Goal: Task Accomplishment & Management: Use online tool/utility

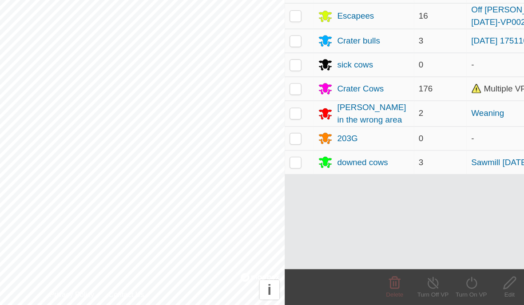
click at [304, 85] on div "Escapees" at bounding box center [337, 90] width 67 height 11
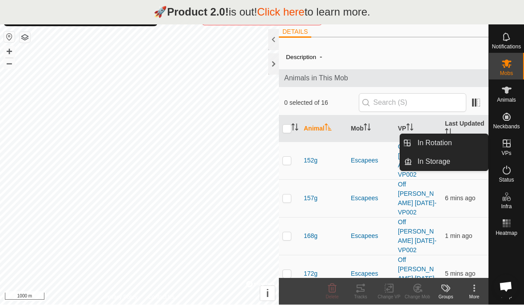
click at [456, 143] on link "In Rotation" at bounding box center [450, 144] width 76 height 18
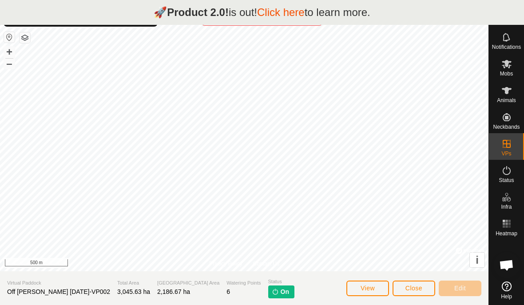
click at [50, 287] on div "Virtual Paddock Off [PERSON_NAME] [DATE]-VP002" at bounding box center [58, 288] width 103 height 18
click at [362, 284] on button "View" at bounding box center [367, 289] width 43 height 16
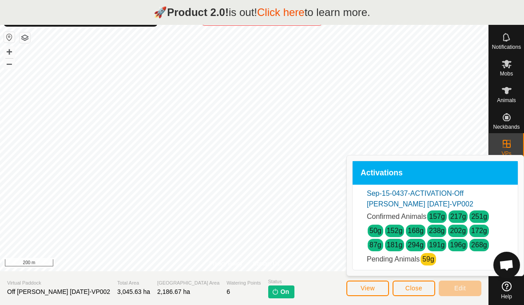
click at [413, 283] on button "Close" at bounding box center [414, 289] width 43 height 16
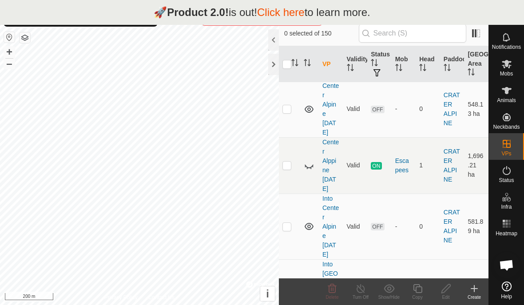
scroll to position [2135, 0]
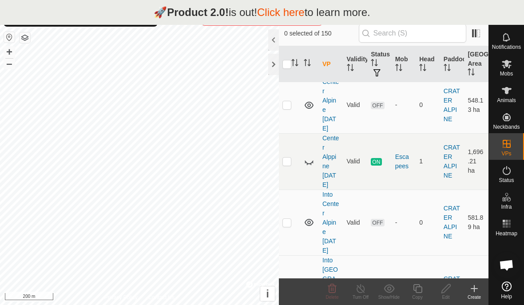
checkbox input "true"
click at [417, 286] on icon at bounding box center [417, 288] width 11 height 11
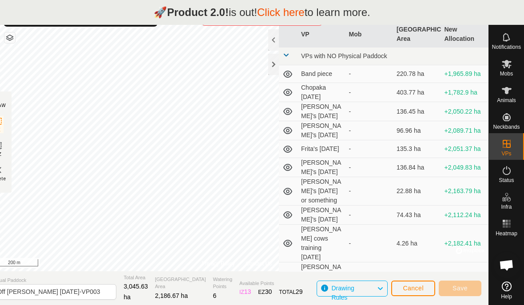
click at [272, 63] on div at bounding box center [273, 64] width 11 height 21
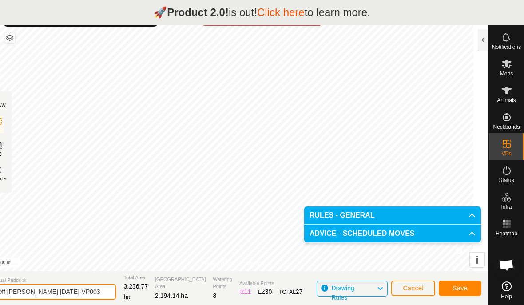
click at [94, 290] on input "Off [PERSON_NAME] [DATE]-VP003" at bounding box center [54, 292] width 124 height 16
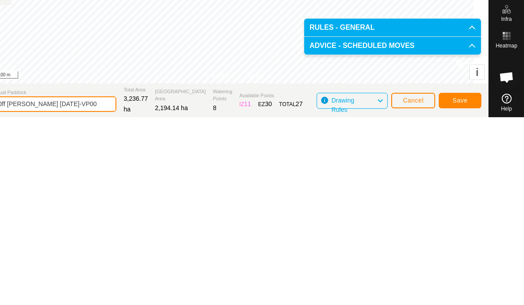
scroll to position [25, 0]
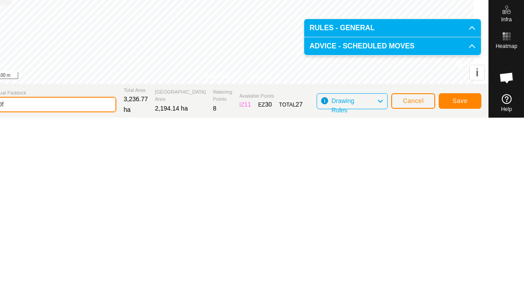
type input "O"
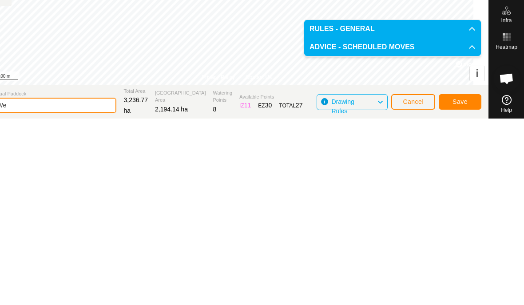
type input "W"
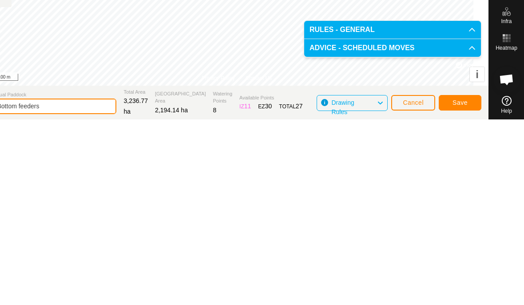
type input "Bottom feeders"
click at [464, 285] on span "Save" at bounding box center [460, 288] width 15 height 7
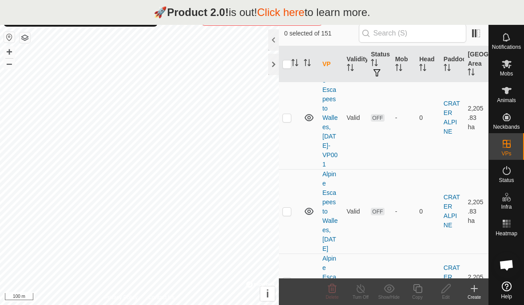
scroll to position [1639, 0]
click at [334, 281] on div "Delete" at bounding box center [332, 291] width 28 height 27
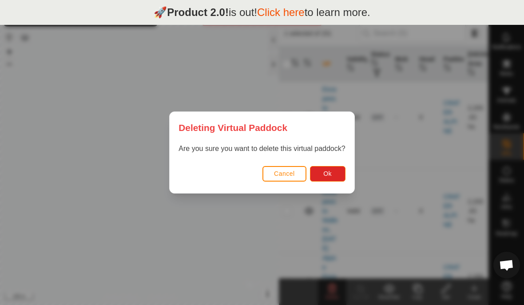
click at [326, 171] on span "Ok" at bounding box center [327, 173] width 8 height 7
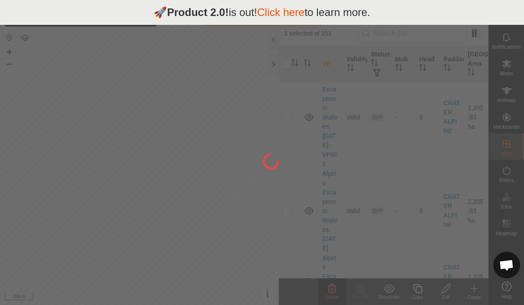
checkbox input "false"
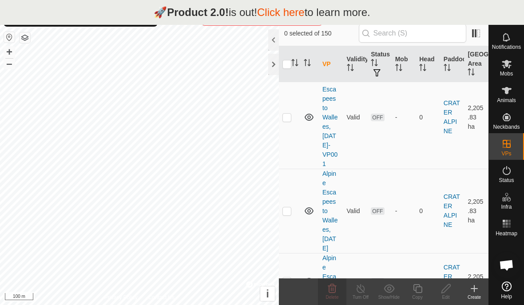
click at [335, 286] on icon at bounding box center [332, 288] width 8 height 9
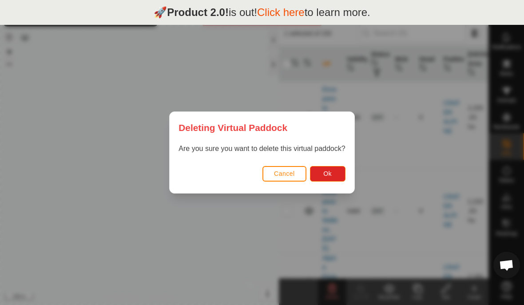
click at [333, 171] on button "Ok" at bounding box center [328, 174] width 36 height 16
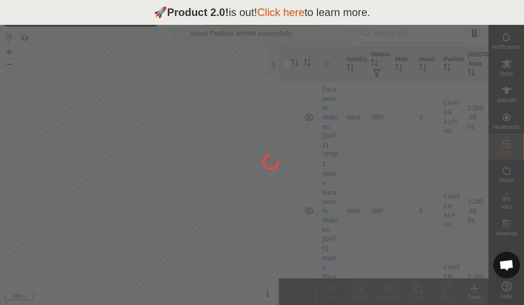
checkbox input "false"
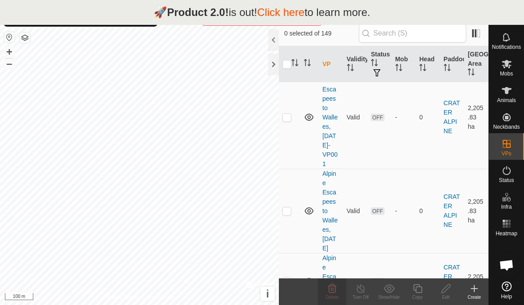
checkbox input "true"
click at [508, 67] on icon at bounding box center [506, 64] width 11 height 11
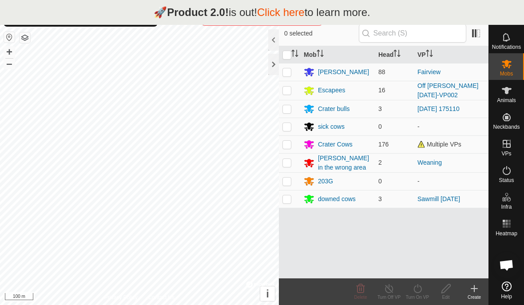
click at [343, 87] on div "Escapees" at bounding box center [331, 90] width 27 height 9
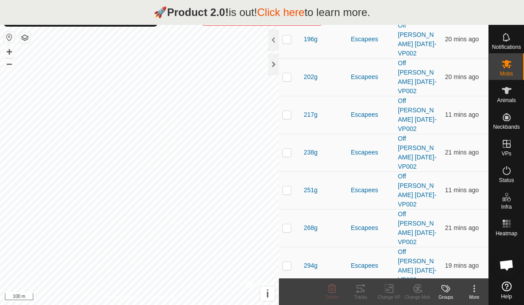
scroll to position [348, 0]
click at [480, 289] on kebab-svg-icon at bounding box center [474, 288] width 28 height 11
click at [475, 296] on div "More" at bounding box center [474, 297] width 28 height 7
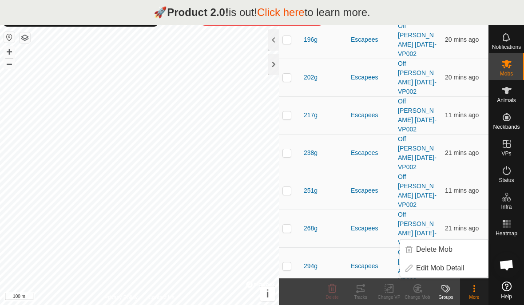
click at [475, 289] on icon at bounding box center [474, 289] width 2 height 2
click at [471, 289] on icon at bounding box center [474, 288] width 11 height 11
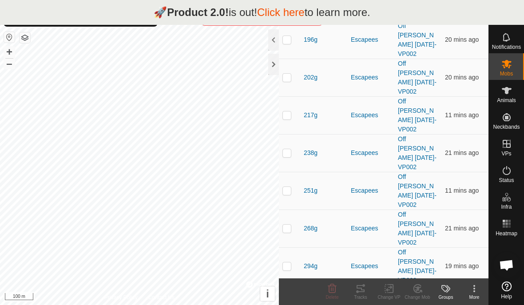
click at [447, 288] on icon at bounding box center [446, 288] width 11 height 11
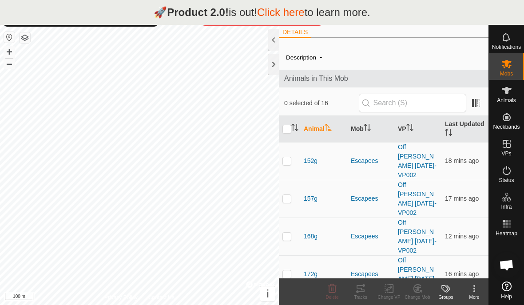
scroll to position [0, 0]
click at [510, 62] on icon at bounding box center [507, 64] width 10 height 8
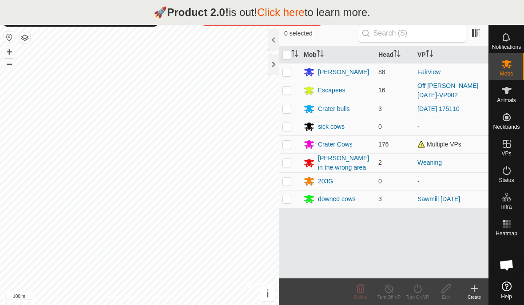
click at [283, 87] on p-checkbox at bounding box center [286, 90] width 9 height 7
checkbox input "true"
click at [422, 287] on icon at bounding box center [417, 288] width 11 height 11
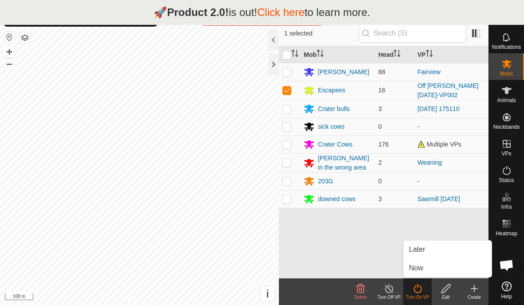
click at [430, 266] on link "Now" at bounding box center [448, 268] width 88 height 18
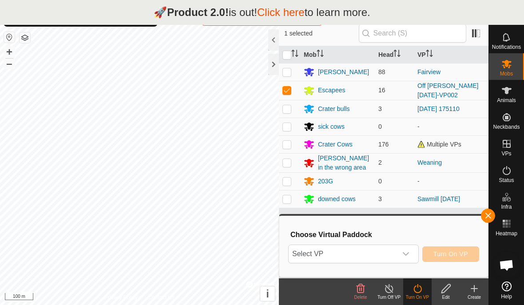
click at [367, 253] on span "Select VP" at bounding box center [343, 254] width 108 height 18
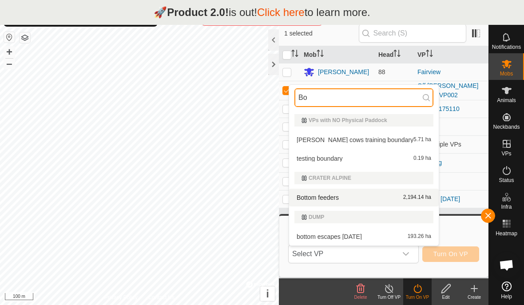
type input "Bo"
click at [403, 197] on span "2,194.14 ha" at bounding box center [417, 198] width 28 height 6
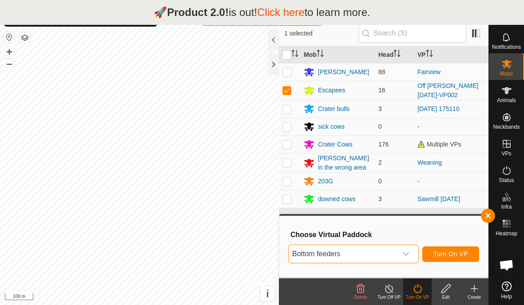
click at [467, 251] on span "Turn On VP" at bounding box center [450, 253] width 35 height 7
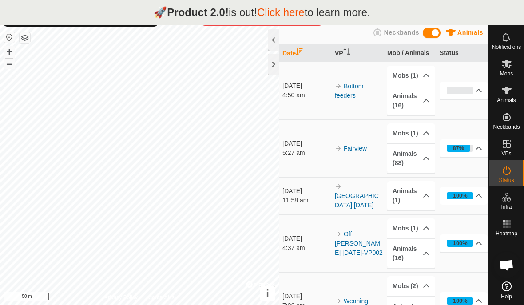
click at [270, 64] on div at bounding box center [273, 64] width 11 height 21
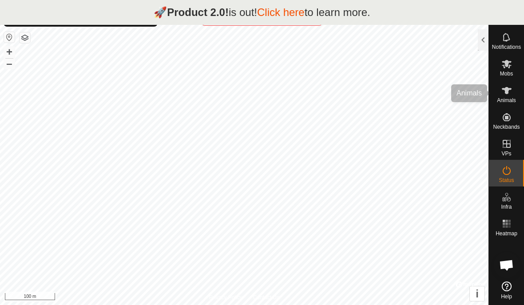
click at [507, 87] on icon at bounding box center [507, 90] width 10 height 7
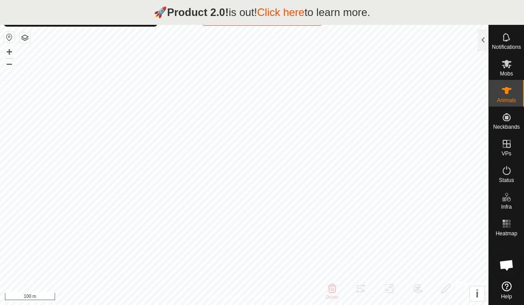
click at [482, 36] on div at bounding box center [483, 39] width 11 height 21
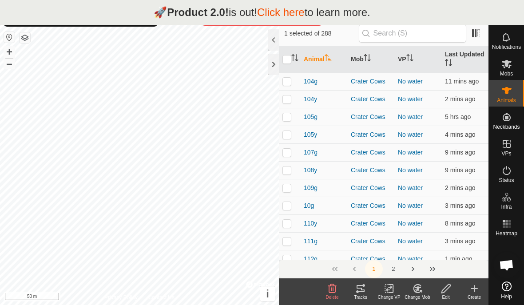
checkbox input "false"
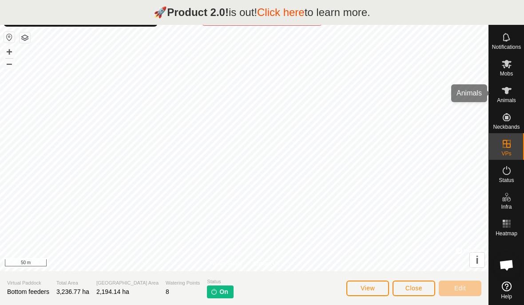
click at [511, 94] on icon at bounding box center [506, 90] width 11 height 11
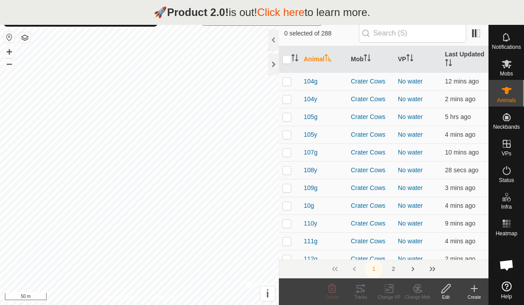
checkbox input "true"
click at [508, 71] on span "Mobs" at bounding box center [506, 73] width 13 height 5
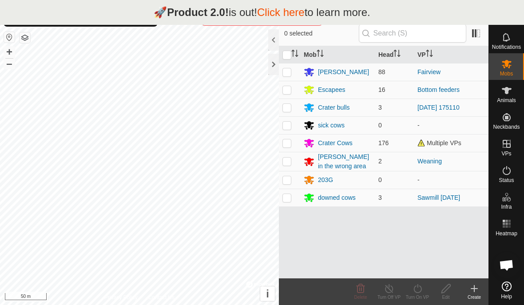
click at [290, 89] on p-checkbox at bounding box center [286, 89] width 9 height 7
click at [382, 91] on span "16" at bounding box center [381, 89] width 7 height 7
click at [283, 91] on p-checkbox at bounding box center [286, 89] width 9 height 7
checkbox input "false"
click at [338, 94] on div "Escapees" at bounding box center [331, 89] width 27 height 9
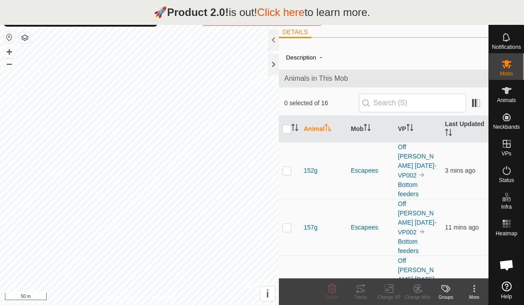
click at [482, 212] on td "11 mins ago" at bounding box center [464, 227] width 47 height 57
click at [353, 131] on th "Mob" at bounding box center [370, 129] width 47 height 27
click at [365, 127] on icon "Activate to sort" at bounding box center [367, 127] width 7 height 7
click at [362, 127] on th "Mob" at bounding box center [370, 129] width 47 height 27
click at [363, 127] on th "Mob" at bounding box center [370, 129] width 47 height 27
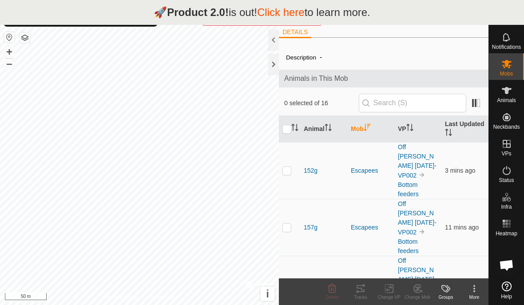
click at [418, 76] on span "Animals in This Mob" at bounding box center [383, 78] width 199 height 11
click at [357, 55] on div "Description -" at bounding box center [383, 57] width 195 height 11
click at [288, 128] on input "checkbox" at bounding box center [286, 129] width 9 height 9
checkbox input "true"
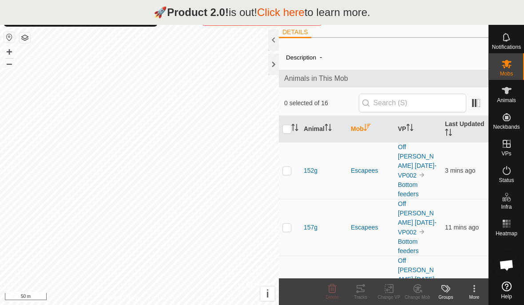
checkbox input "true"
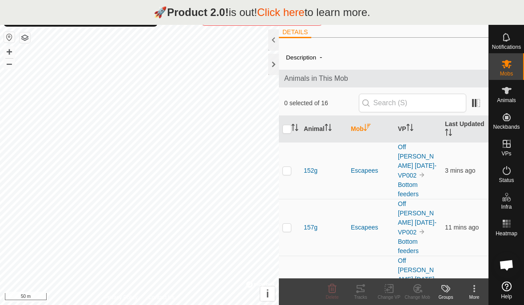
checkbox input "true"
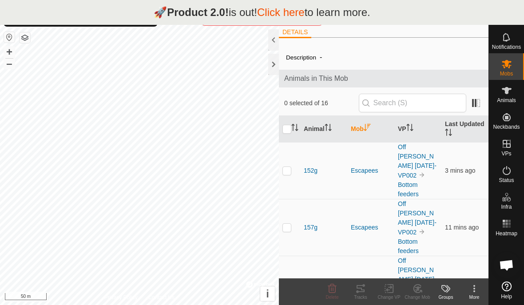
checkbox input "true"
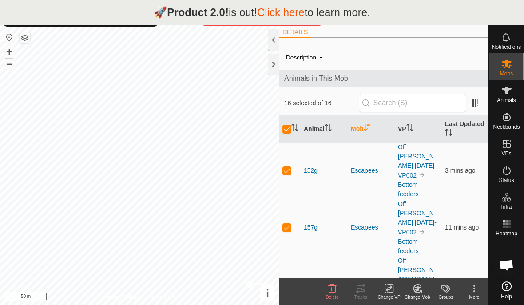
click at [470, 123] on th "Last Updated" at bounding box center [464, 129] width 47 height 27
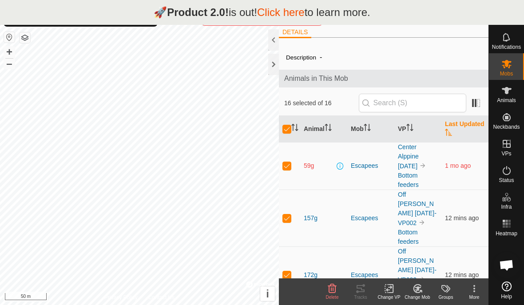
click at [408, 127] on icon "Activate to sort" at bounding box center [409, 127] width 7 height 7
click at [407, 129] on th "VP" at bounding box center [417, 129] width 47 height 27
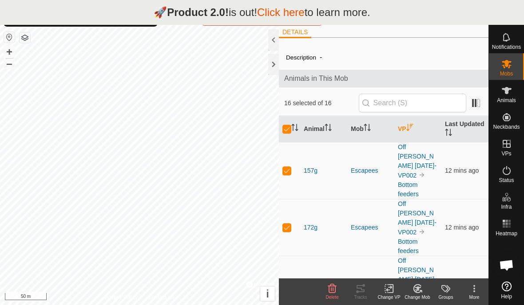
click at [365, 126] on th "Mob" at bounding box center [370, 129] width 47 height 27
click at [316, 129] on th "Animal" at bounding box center [323, 129] width 47 height 27
click at [421, 81] on span "Animals in This Mob" at bounding box center [383, 78] width 199 height 11
click at [334, 57] on div "Description -" at bounding box center [383, 57] width 195 height 11
click at [298, 60] on label "Description" at bounding box center [301, 57] width 30 height 7
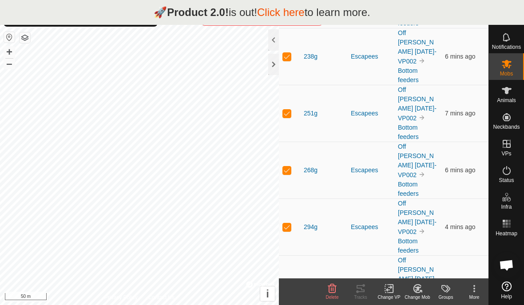
scroll to position [625, 0]
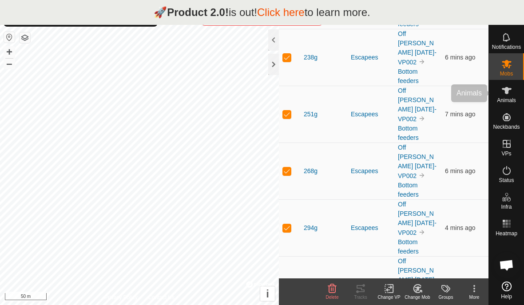
click at [505, 96] on es-animals-svg-icon at bounding box center [507, 90] width 16 height 14
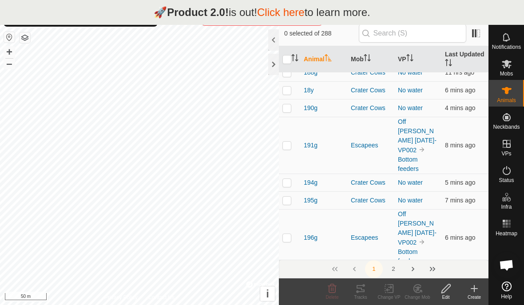
scroll to position [1040, 0]
click at [287, 271] on p-checkbox at bounding box center [286, 274] width 9 height 7
checkbox input "true"
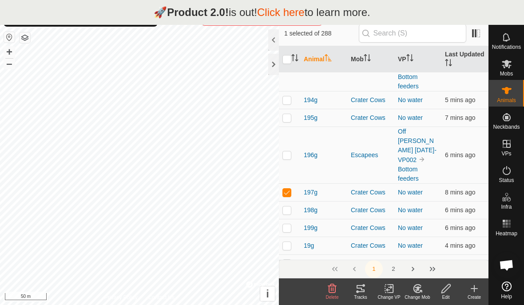
scroll to position [1124, 0]
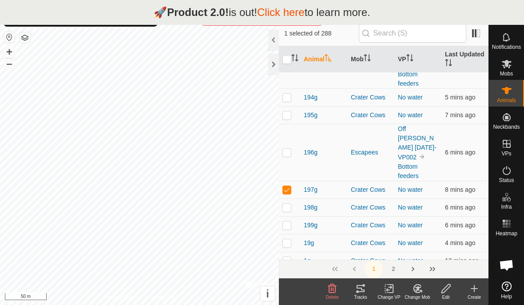
click at [290, 293] on p-checkbox at bounding box center [286, 296] width 9 height 7
checkbox input "true"
click at [418, 286] on icon at bounding box center [417, 288] width 11 height 11
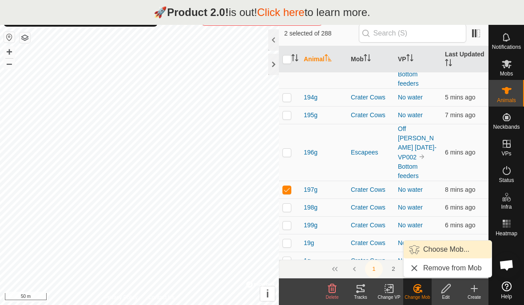
click at [453, 250] on span "Choose Mob..." at bounding box center [446, 249] width 46 height 11
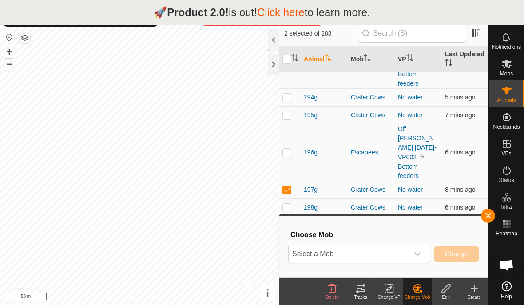
click at [387, 254] on span "Select a Mob" at bounding box center [349, 254] width 120 height 18
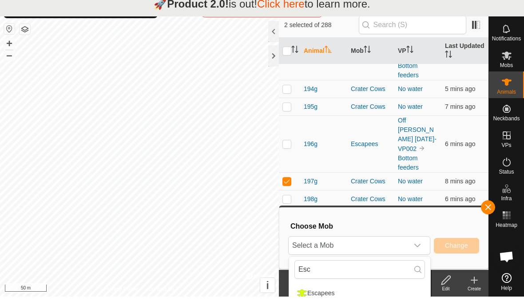
scroll to position [33, 0]
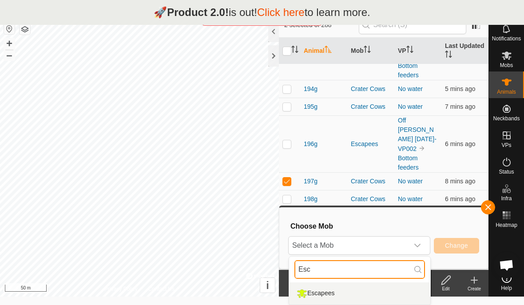
type input "Esc"
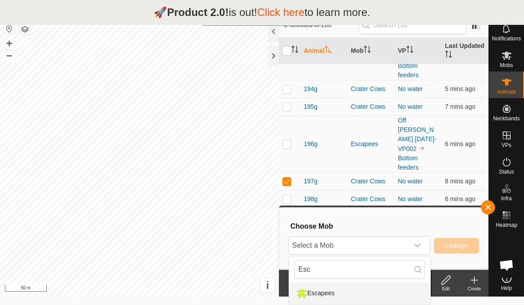
click at [332, 286] on div "Escapees" at bounding box center [315, 293] width 42 height 15
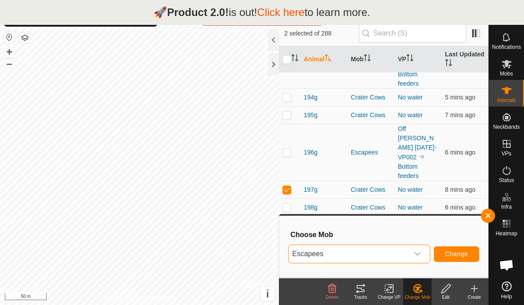
scroll to position [25, 0]
click at [456, 250] on span "Change" at bounding box center [456, 253] width 23 height 7
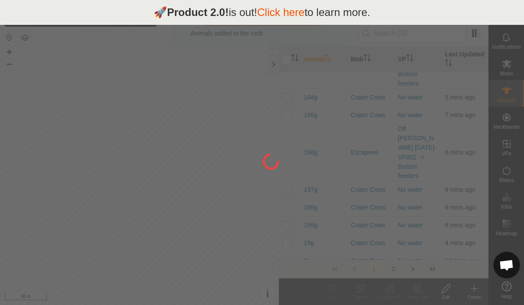
checkbox input "false"
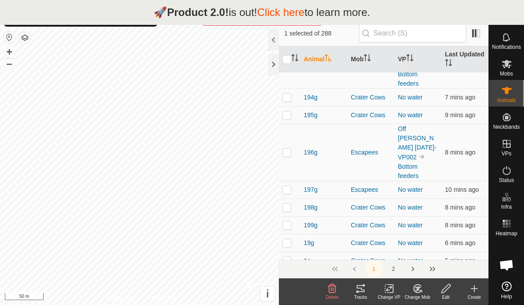
checkbox input "true"
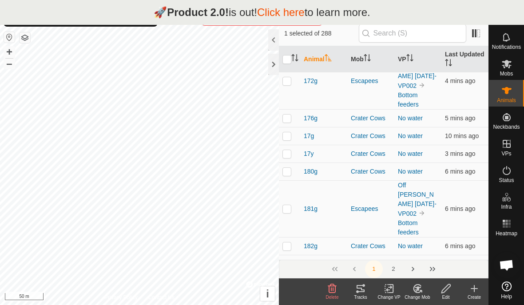
scroll to position [796, 0]
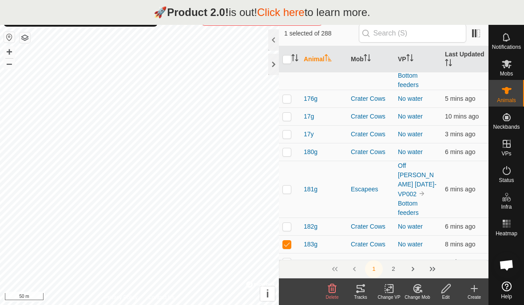
checkbox input "true"
checkbox input "false"
click at [285, 241] on p-checkbox at bounding box center [286, 244] width 9 height 7
click at [286, 241] on p-checkbox at bounding box center [286, 244] width 9 height 7
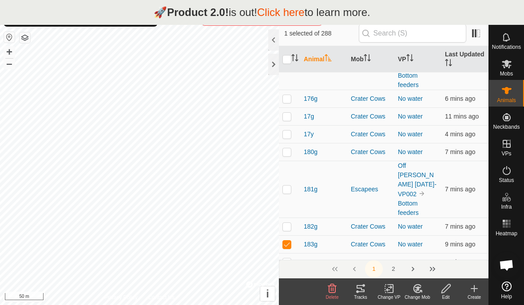
click at [421, 284] on icon at bounding box center [417, 288] width 11 height 11
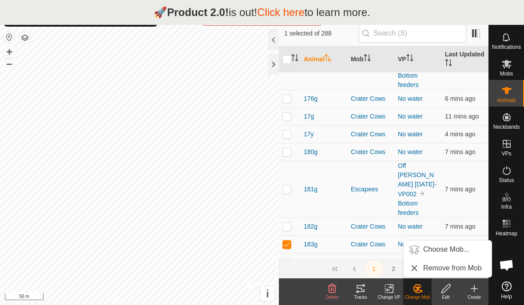
click at [446, 248] on span "Choose Mob..." at bounding box center [446, 249] width 46 height 11
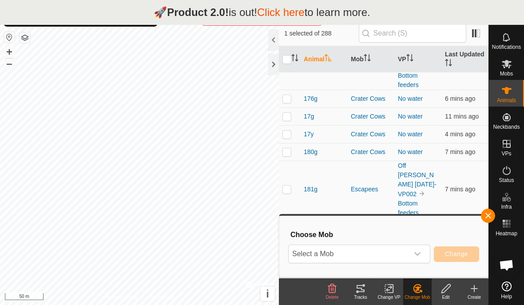
click at [401, 254] on span "Select a Mob" at bounding box center [349, 254] width 120 height 18
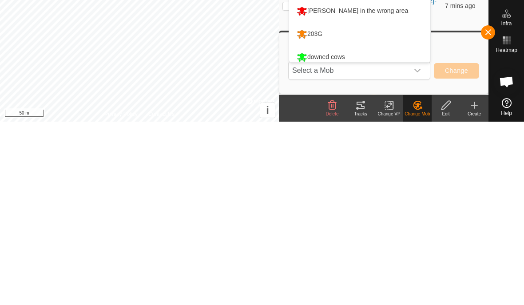
scroll to position [0, 0]
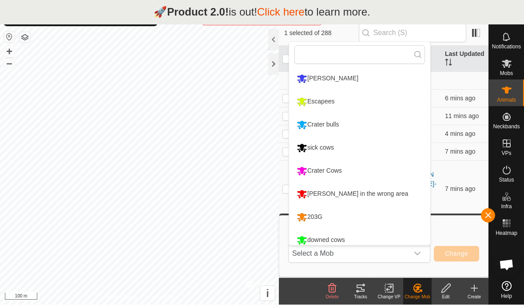
click at [324, 98] on div "Escapees" at bounding box center [315, 102] width 42 height 15
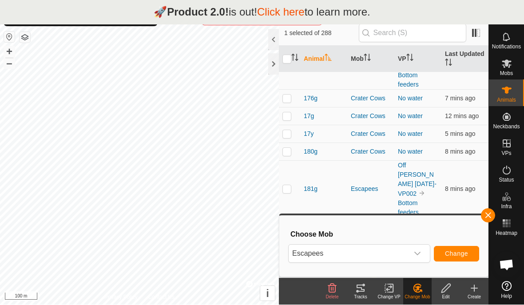
click at [286, 241] on p-checkbox at bounding box center [286, 244] width 9 height 7
click at [284, 241] on p-checkbox at bounding box center [286, 244] width 9 height 7
checkbox input "true"
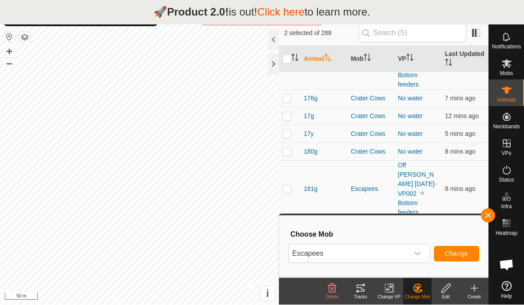
checkbox input "false"
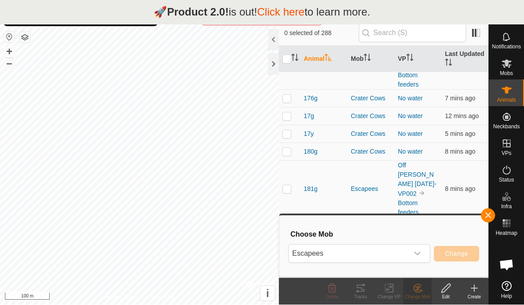
checkbox input "false"
click at [287, 241] on p-checkbox at bounding box center [286, 244] width 9 height 7
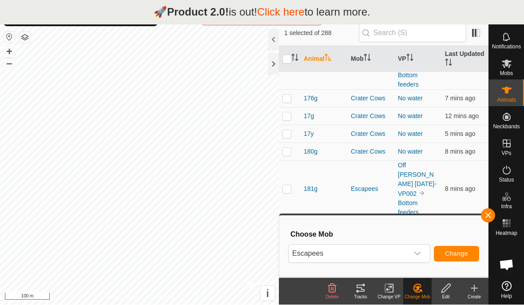
click at [286, 241] on p-checkbox at bounding box center [286, 244] width 9 height 7
checkbox input "true"
click at [283, 223] on p-checkbox at bounding box center [286, 226] width 9 height 7
click at [290, 223] on p-checkbox at bounding box center [286, 226] width 9 height 7
click at [283, 223] on p-checkbox at bounding box center [286, 226] width 9 height 7
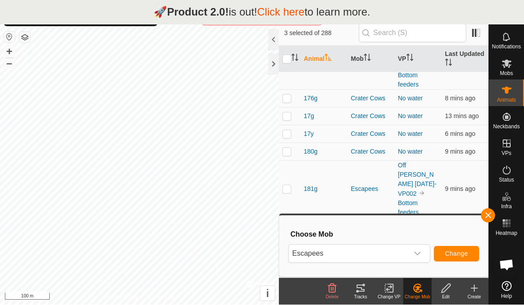
checkbox input "true"
click at [288, 186] on p-checkbox at bounding box center [286, 189] width 9 height 7
checkbox input "true"
click at [284, 223] on p-checkbox at bounding box center [286, 226] width 9 height 7
checkbox input "false"
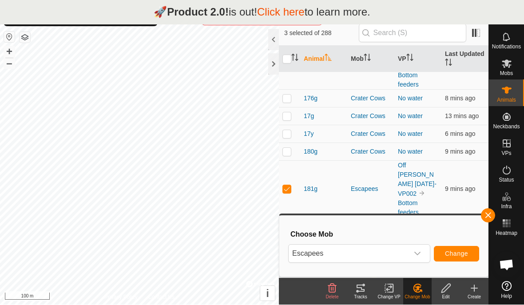
click at [288, 161] on td at bounding box center [289, 189] width 21 height 57
checkbox input "false"
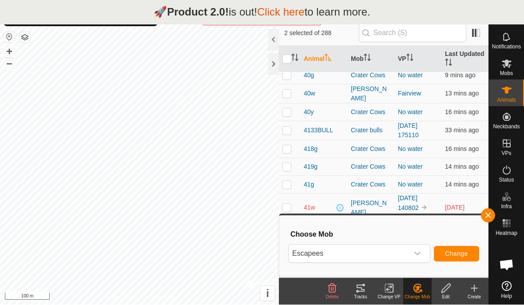
scroll to position [3830, 0]
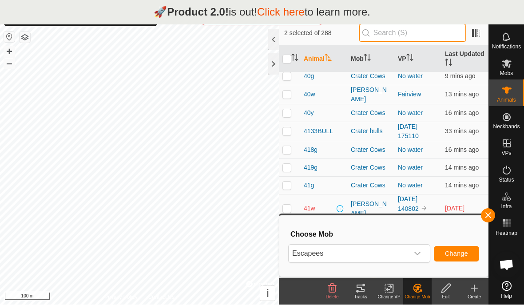
click at [449, 28] on input "text" at bounding box center [412, 33] width 107 height 19
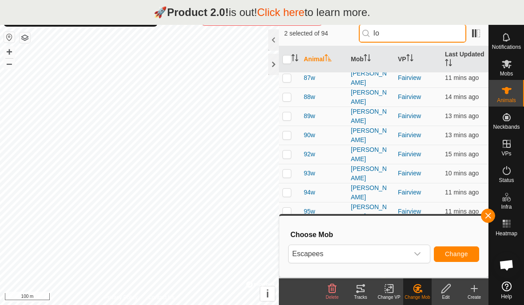
scroll to position [0, 0]
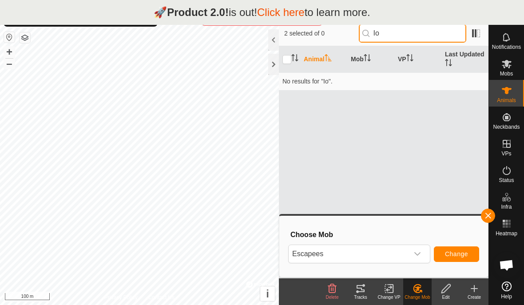
type input "I"
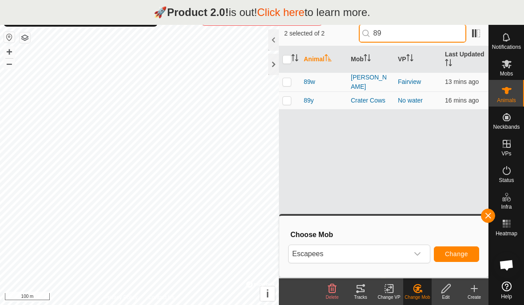
type input "89"
click at [284, 98] on p-checkbox at bounding box center [286, 100] width 9 height 7
checkbox input "true"
click at [436, 32] on input "89" at bounding box center [412, 33] width 107 height 19
type input "8"
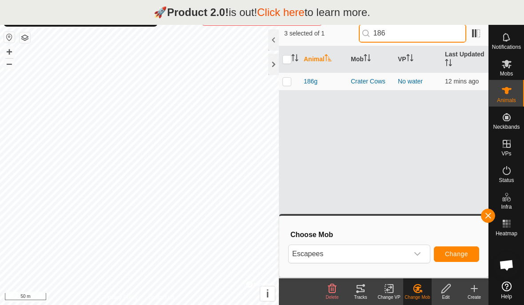
type input "186"
click at [277, 69] on div at bounding box center [273, 64] width 11 height 21
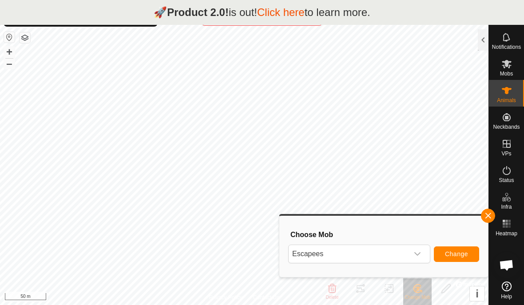
click at [490, 216] on span "button" at bounding box center [487, 215] width 7 height 7
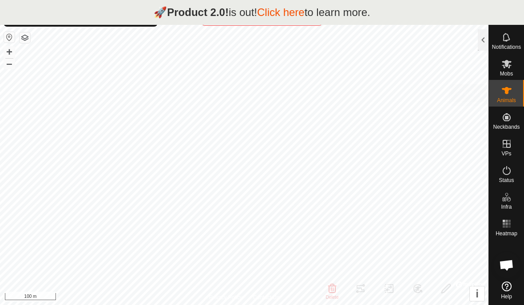
click at [506, 82] on div "Animals" at bounding box center [506, 93] width 35 height 27
click at [509, 91] on icon at bounding box center [506, 90] width 11 height 11
click at [480, 38] on div at bounding box center [483, 39] width 11 height 21
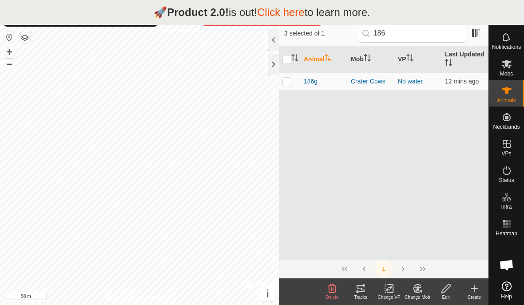
checkbox input "true"
checkbox input "false"
checkbox input "true"
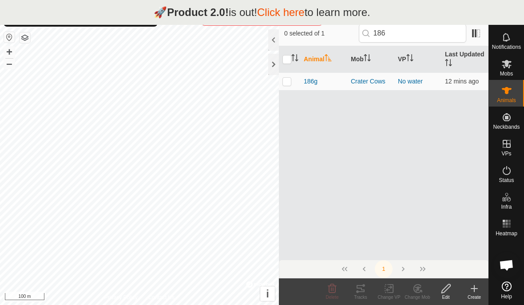
checkbox input "true"
checkbox input "false"
click at [511, 68] on icon at bounding box center [506, 64] width 11 height 11
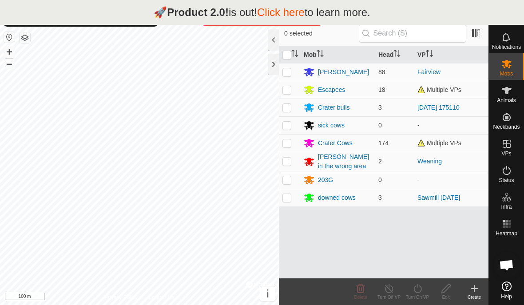
click at [478, 285] on icon at bounding box center [474, 288] width 11 height 11
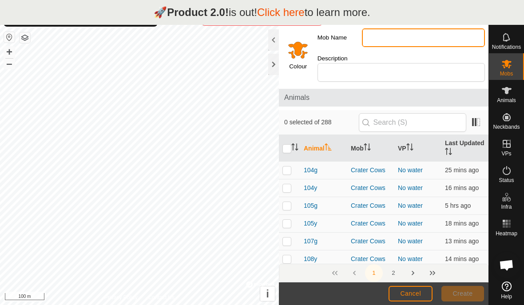
click at [409, 36] on input "Mob Name" at bounding box center [423, 37] width 123 height 19
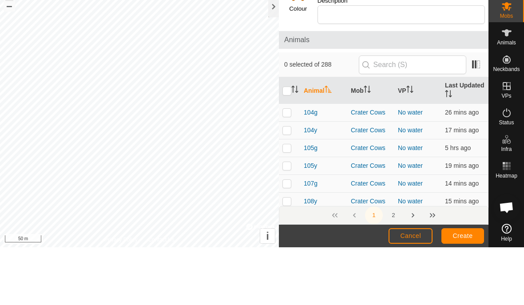
type input "Lazy"
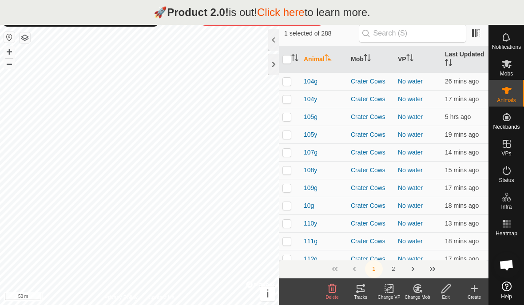
checkbox input "false"
checkbox input "true"
checkbox input "false"
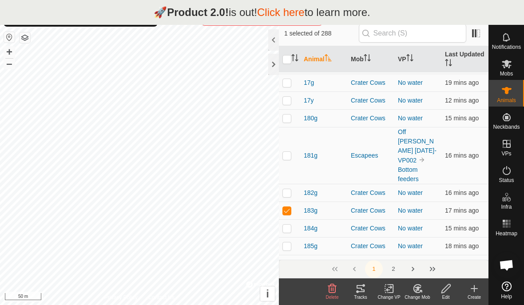
scroll to position [829, 0]
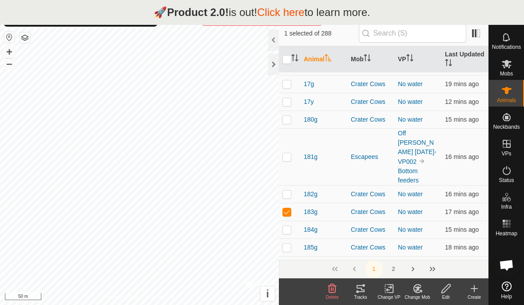
click at [282, 203] on td at bounding box center [289, 212] width 21 height 18
click at [287, 208] on p-checkbox at bounding box center [286, 211] width 9 height 7
click at [286, 208] on p-checkbox at bounding box center [286, 211] width 9 height 7
checkbox input "true"
click at [419, 286] on icon at bounding box center [417, 288] width 11 height 11
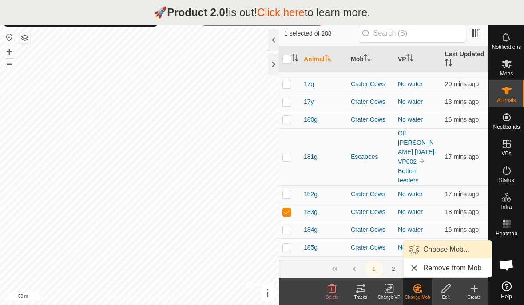
click at [442, 246] on span "Choose Mob..." at bounding box center [446, 249] width 46 height 11
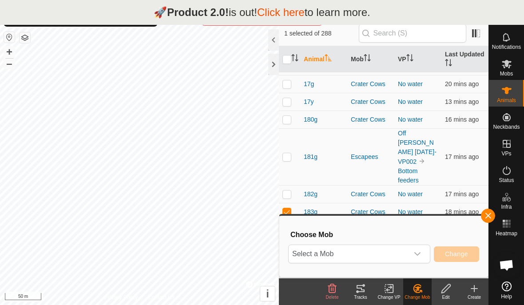
click at [420, 250] on div "dropdown trigger" at bounding box center [418, 254] width 18 height 18
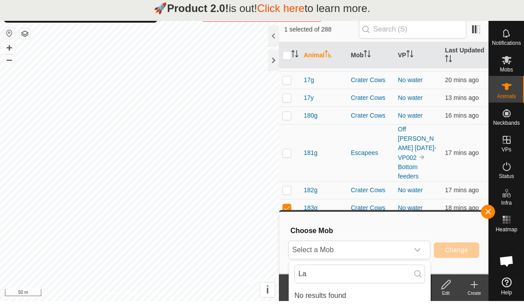
scroll to position [29, 0]
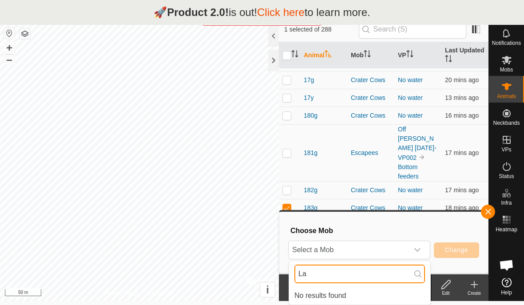
click at [336, 271] on input "La" at bounding box center [359, 274] width 131 height 19
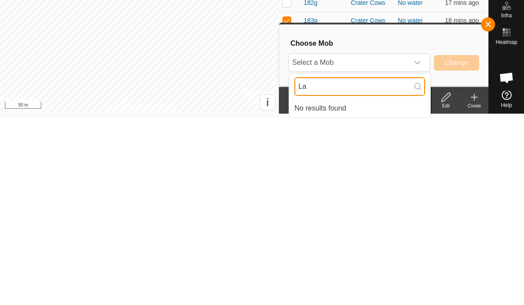
type input "La"
click at [419, 246] on icon "dropdown trigger" at bounding box center [417, 249] width 7 height 7
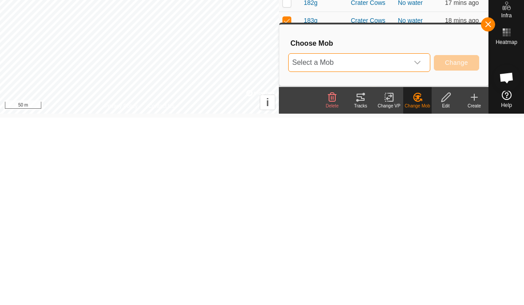
scroll to position [25, 0]
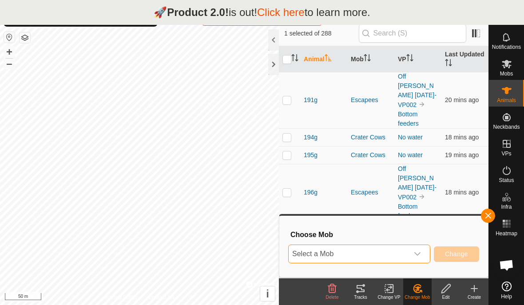
click at [421, 251] on div "dropdown trigger" at bounding box center [418, 254] width 18 height 18
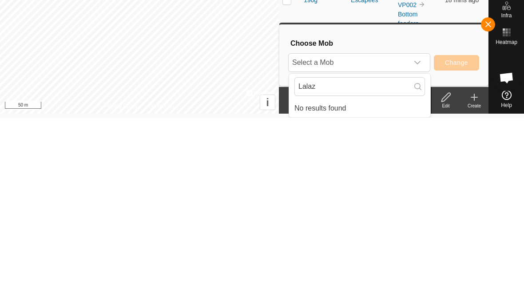
scroll to position [29, 0]
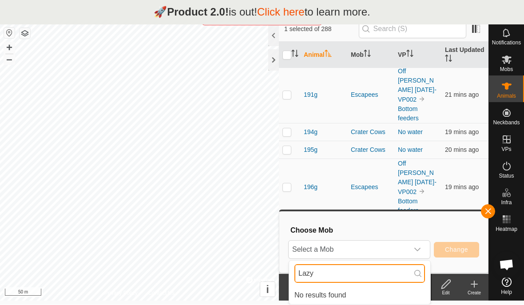
type input "Lazy"
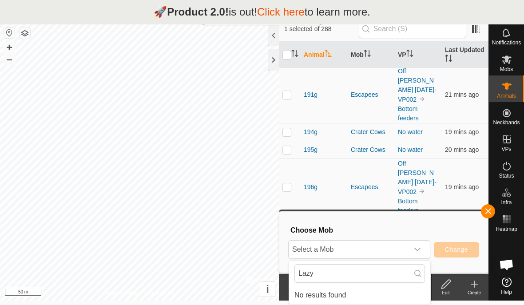
click at [489, 210] on span "button" at bounding box center [487, 211] width 7 height 7
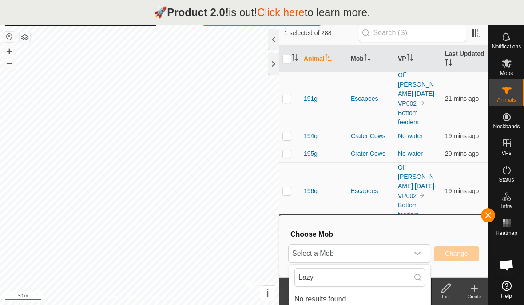
scroll to position [25, 0]
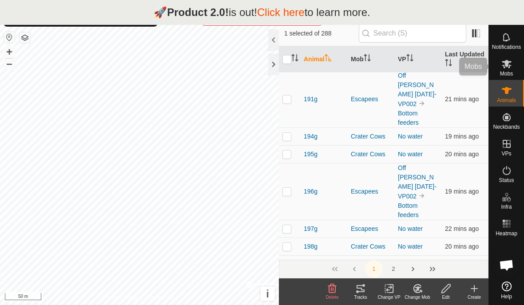
click at [506, 67] on icon at bounding box center [507, 64] width 10 height 8
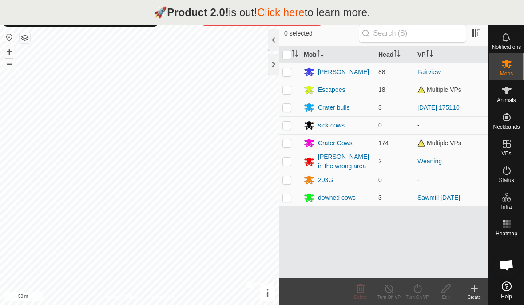
click at [474, 290] on icon at bounding box center [474, 289] width 0 height 6
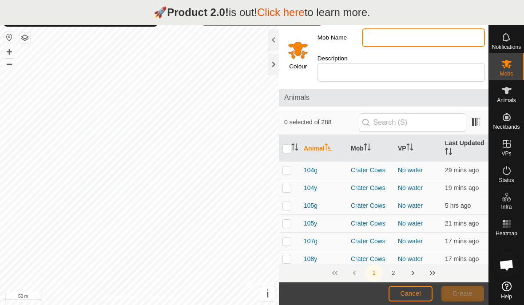
click at [411, 39] on input "Mob Name" at bounding box center [423, 37] width 123 height 19
type input "Lazy"
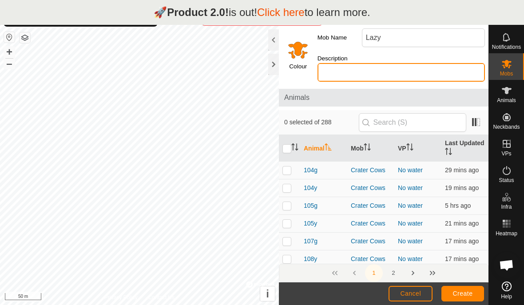
click at [438, 63] on input "Description" at bounding box center [401, 72] width 167 height 19
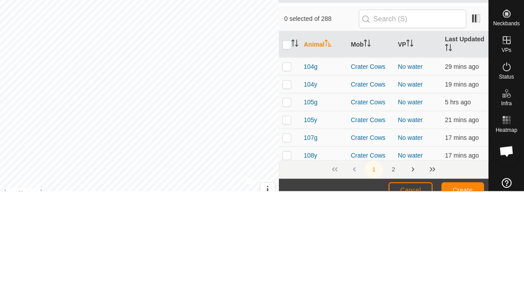
scroll to position [25, 0]
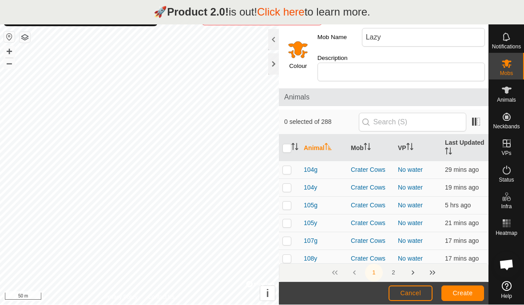
click at [467, 291] on span "Create" at bounding box center [463, 293] width 20 height 7
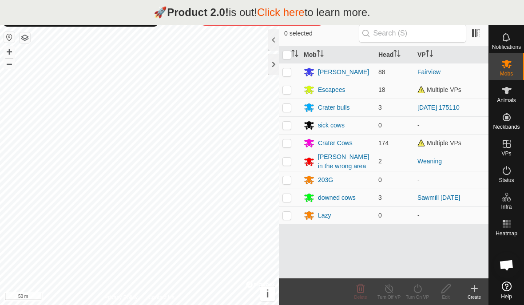
click at [287, 213] on p-checkbox at bounding box center [286, 215] width 9 height 7
checkbox input "true"
click at [509, 95] on icon at bounding box center [506, 90] width 11 height 11
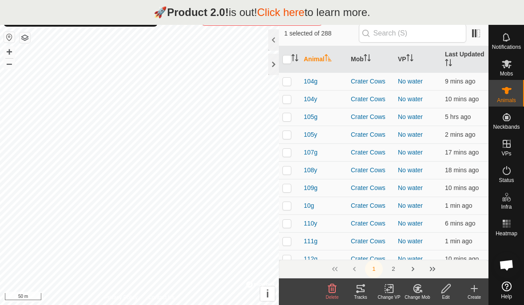
click at [421, 290] on icon at bounding box center [421, 291] width 2 height 2
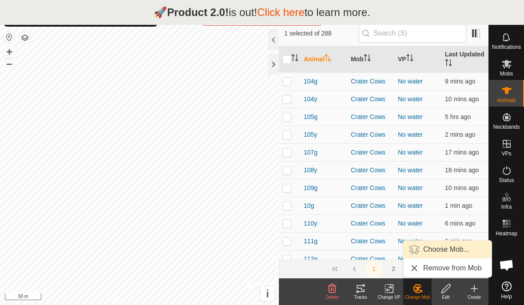
click at [455, 249] on span "Choose Mob..." at bounding box center [446, 249] width 46 height 11
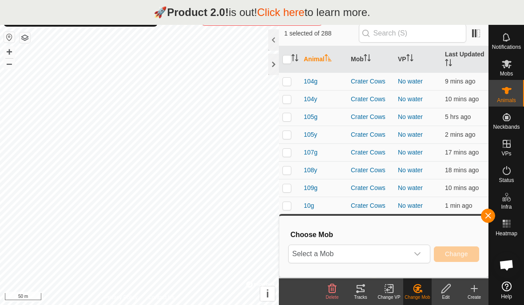
click at [422, 251] on div "dropdown trigger" at bounding box center [418, 254] width 18 height 18
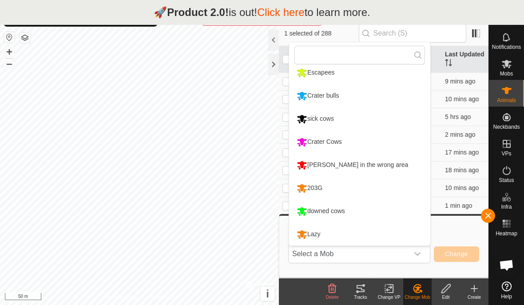
scroll to position [29, 0]
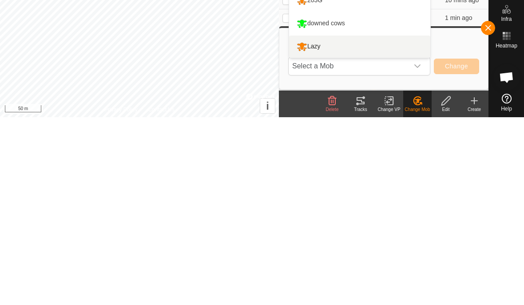
click at [318, 227] on div "Lazy" at bounding box center [308, 234] width 28 height 15
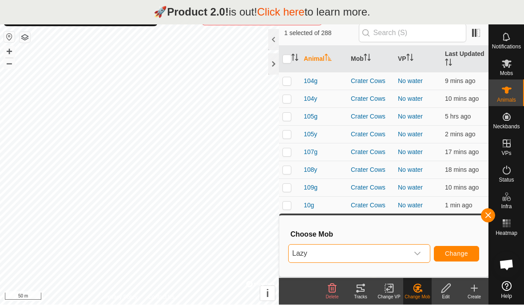
click at [451, 254] on span "Change" at bounding box center [456, 253] width 23 height 7
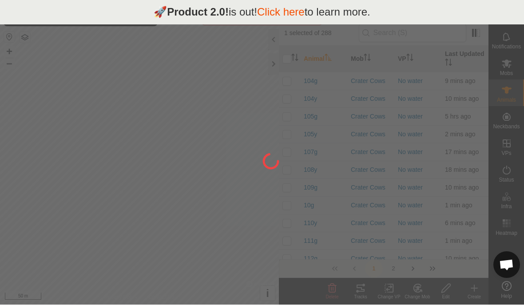
checkbox input "false"
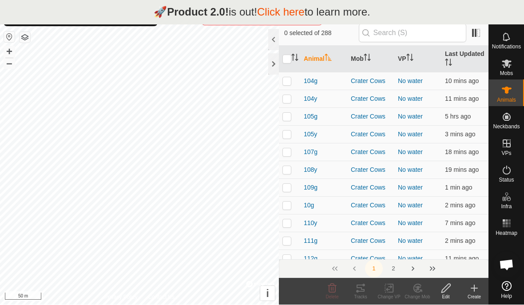
click at [287, 56] on input "checkbox" at bounding box center [286, 59] width 9 height 9
checkbox input "true"
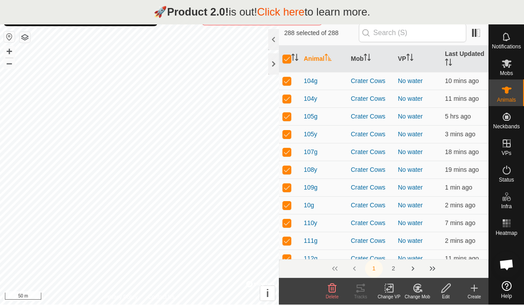
checkbox input "true"
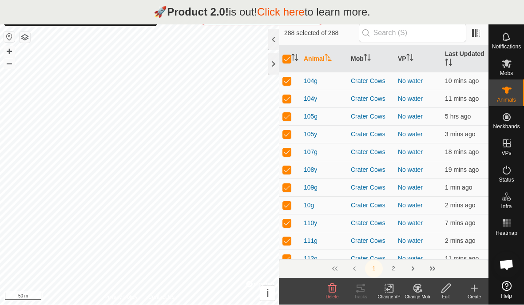
checkbox input "true"
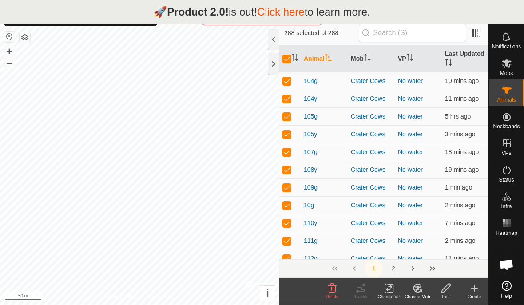
checkbox input "true"
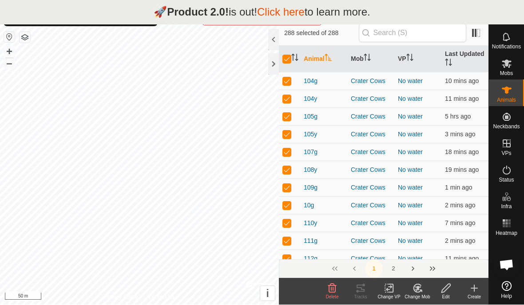
checkbox input "true"
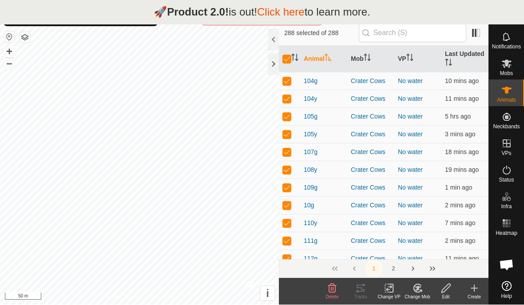
checkbox input "true"
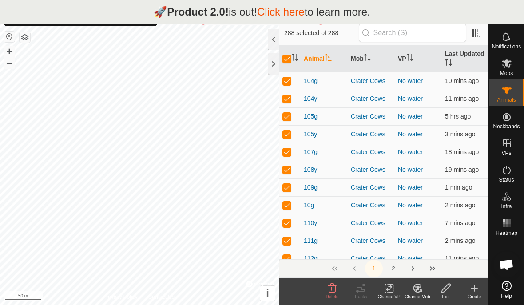
checkbox input "true"
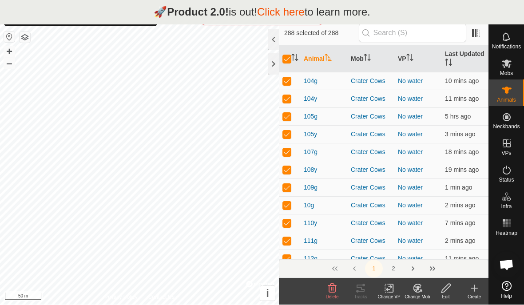
checkbox input "true"
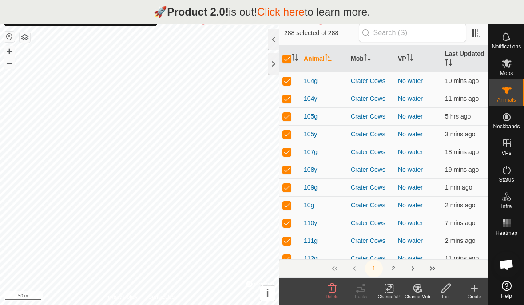
checkbox input "true"
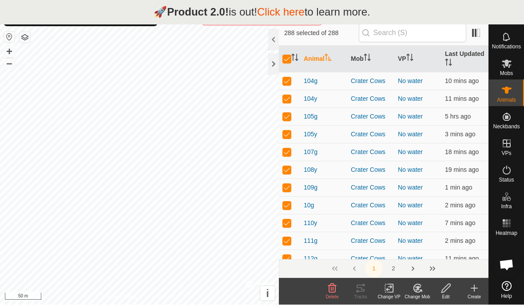
checkbox input "true"
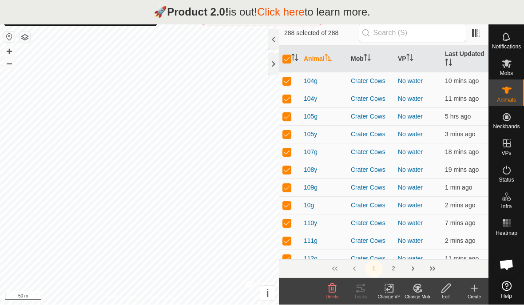
checkbox input "true"
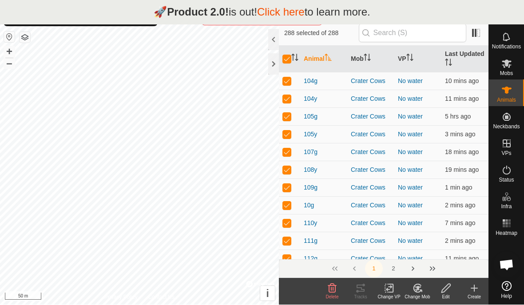
checkbox input "true"
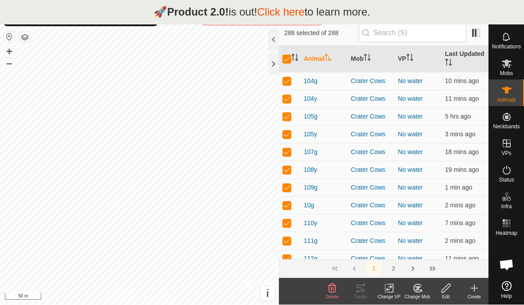
checkbox input "true"
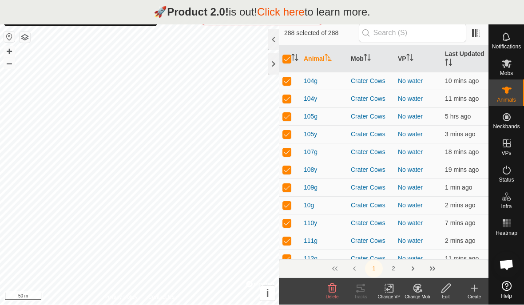
checkbox input "true"
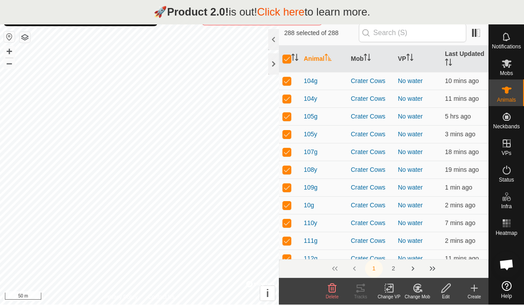
checkbox input "true"
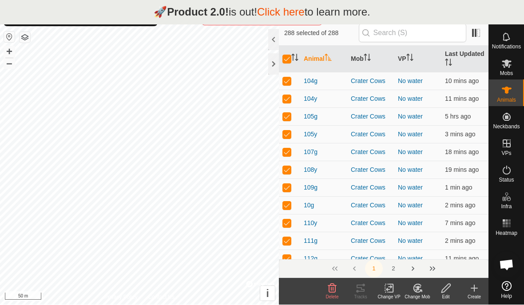
checkbox input "true"
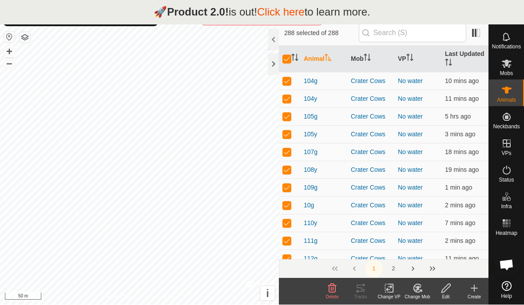
checkbox input "true"
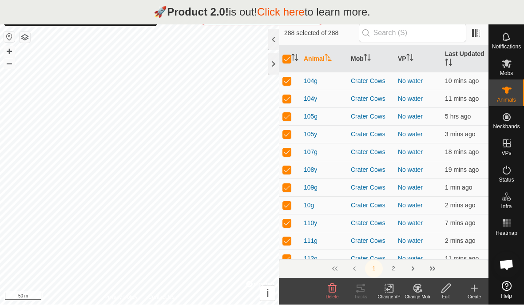
checkbox input "true"
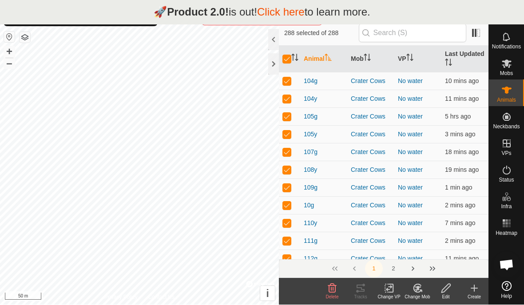
checkbox input "true"
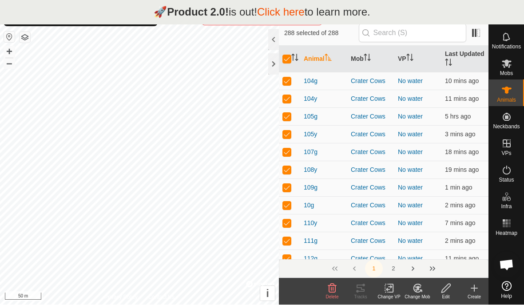
checkbox input "true"
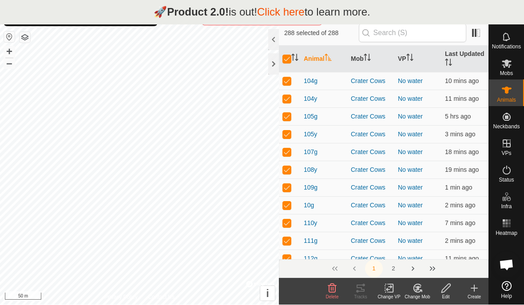
checkbox input "true"
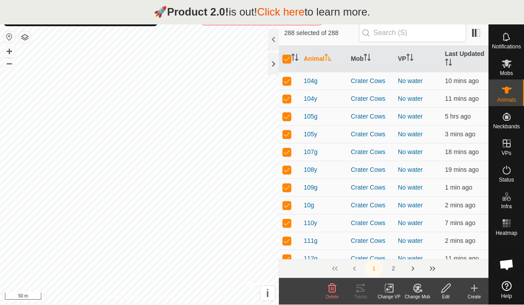
checkbox input "true"
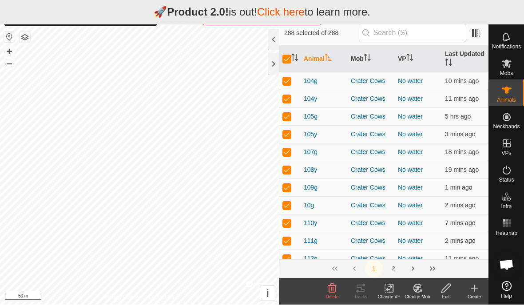
checkbox input "true"
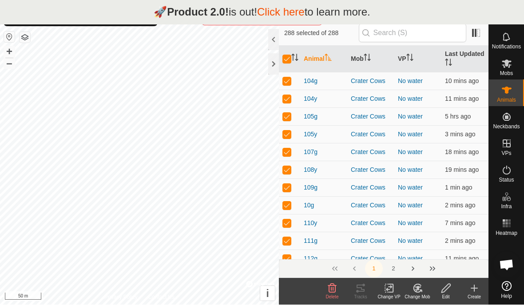
checkbox input "true"
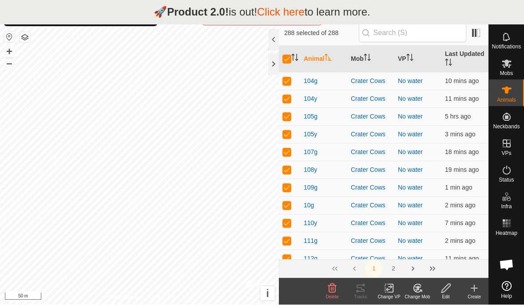
checkbox input "true"
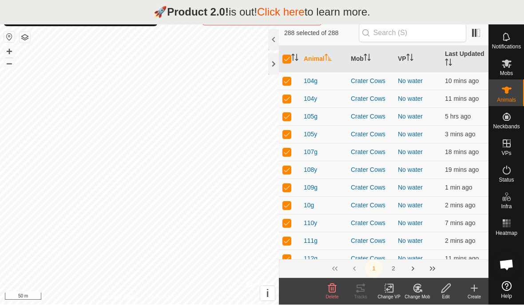
checkbox input "true"
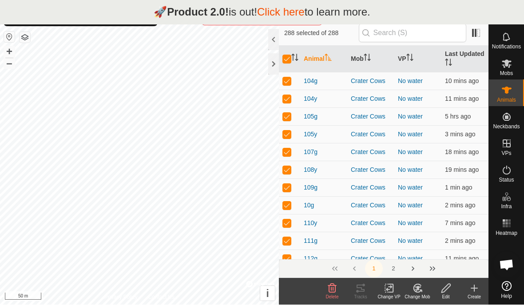
click at [283, 57] on input "checkbox" at bounding box center [286, 59] width 9 height 9
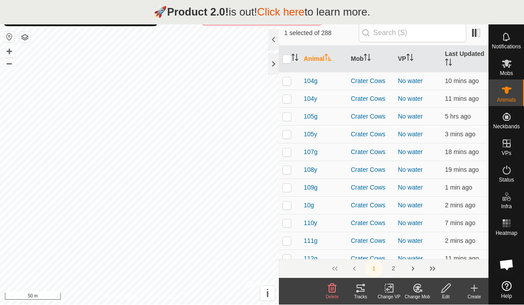
click at [417, 287] on icon at bounding box center [418, 288] width 6 height 4
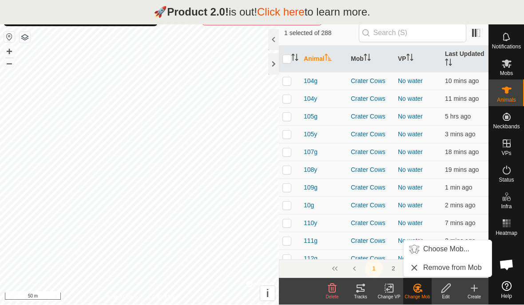
click at [459, 246] on span "Choose Mob..." at bounding box center [446, 249] width 46 height 11
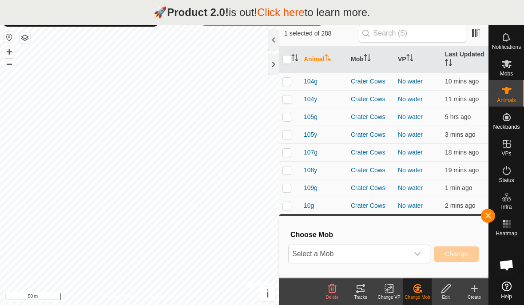
click at [398, 254] on span "Select a Mob" at bounding box center [349, 254] width 120 height 18
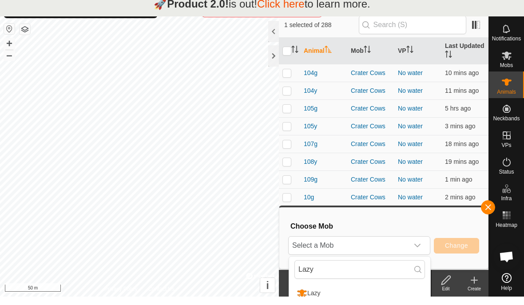
scroll to position [33, 0]
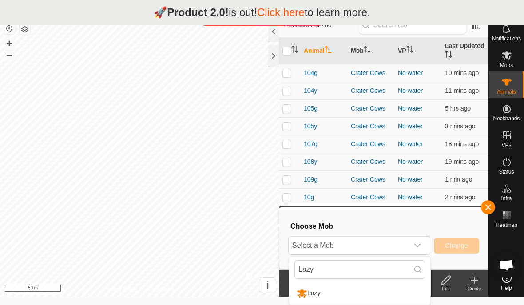
click at [399, 242] on span "Select a Mob" at bounding box center [349, 246] width 120 height 18
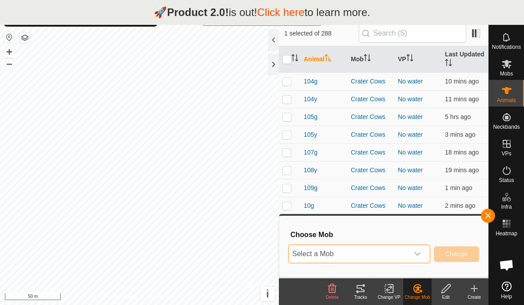
click at [421, 251] on div "dropdown trigger" at bounding box center [418, 254] width 18 height 18
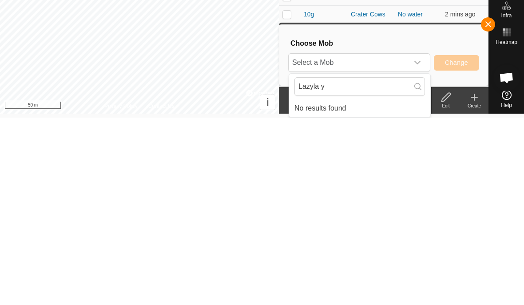
scroll to position [29, 0]
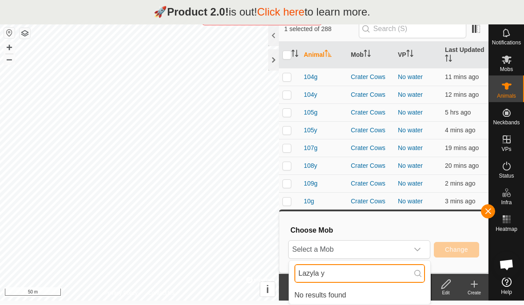
click at [370, 270] on input "Lazyla y" at bounding box center [359, 274] width 131 height 19
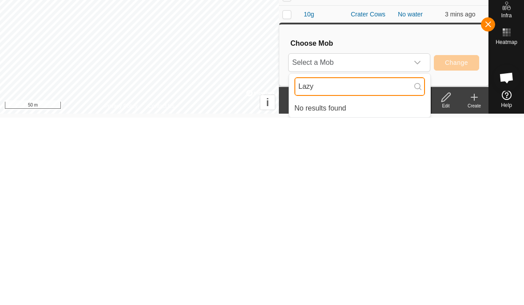
scroll to position [25, 0]
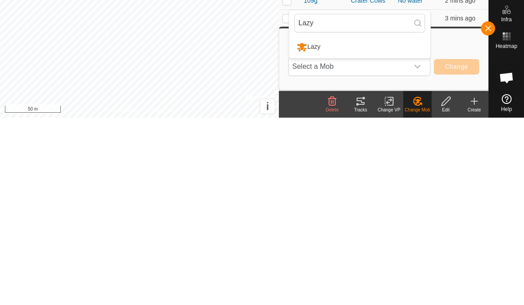
click at [418, 250] on icon "dropdown trigger" at bounding box center [417, 253] width 7 height 7
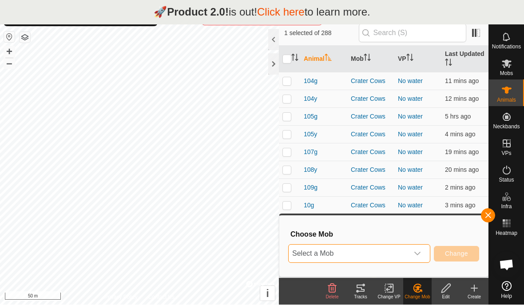
click at [439, 255] on button "Change" at bounding box center [456, 254] width 45 height 16
click at [405, 254] on span "Select a Mob" at bounding box center [349, 254] width 120 height 18
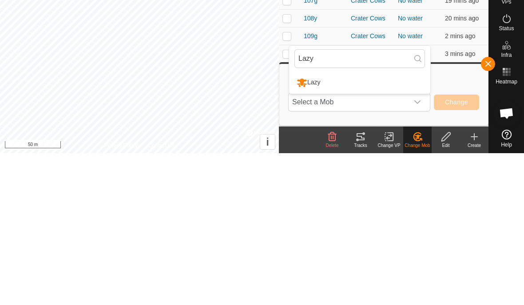
click at [455, 250] on span "Change" at bounding box center [456, 253] width 23 height 7
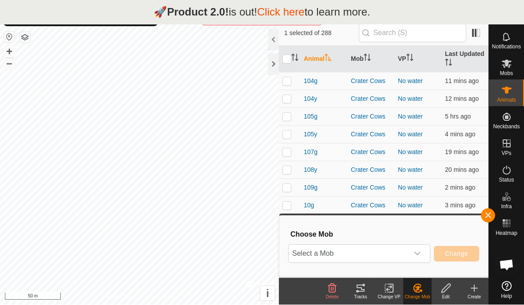
click at [401, 251] on span "Select a Mob" at bounding box center [349, 254] width 120 height 18
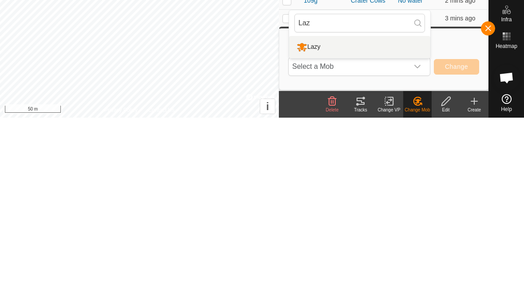
click at [312, 227] on div "Lazy" at bounding box center [308, 234] width 28 height 15
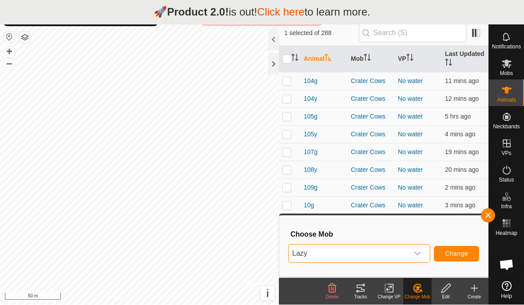
click at [464, 252] on span "Change" at bounding box center [456, 253] width 23 height 7
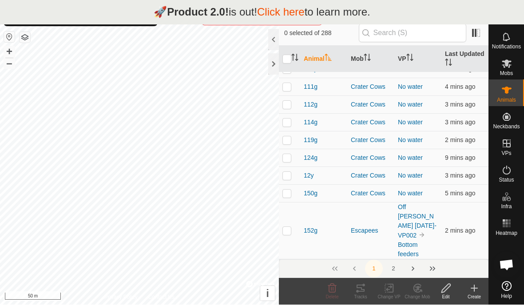
scroll to position [155, 0]
click at [279, 156] on td at bounding box center [289, 158] width 21 height 18
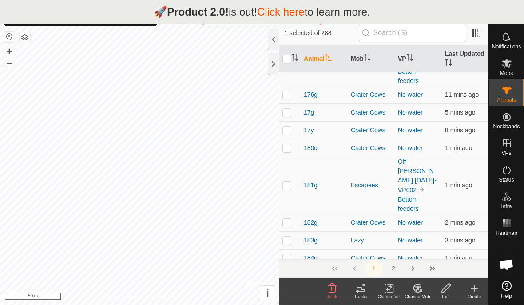
scroll to position [800, 0]
click at [284, 290] on p-checkbox at bounding box center [286, 293] width 9 height 7
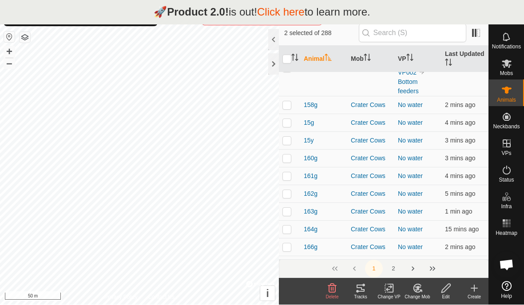
scroll to position [427, 0]
click at [283, 155] on p-checkbox at bounding box center [286, 158] width 9 height 7
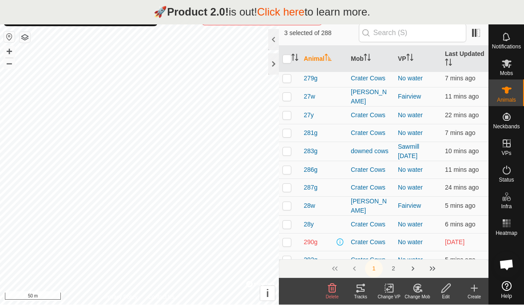
scroll to position [2332, 0]
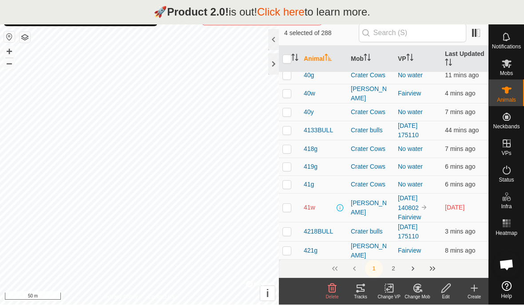
scroll to position [3830, 0]
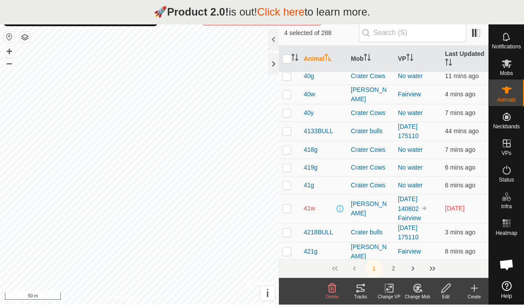
click at [417, 286] on icon at bounding box center [417, 288] width 11 height 11
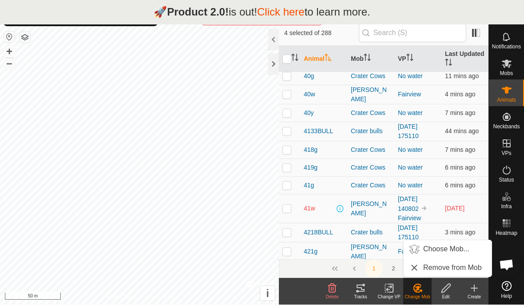
click at [449, 246] on span "Choose Mob..." at bounding box center [446, 249] width 46 height 11
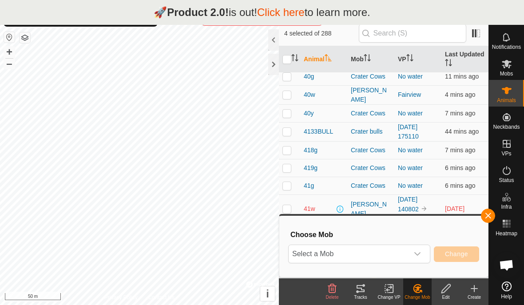
click at [380, 255] on span "Select a Mob" at bounding box center [349, 254] width 120 height 18
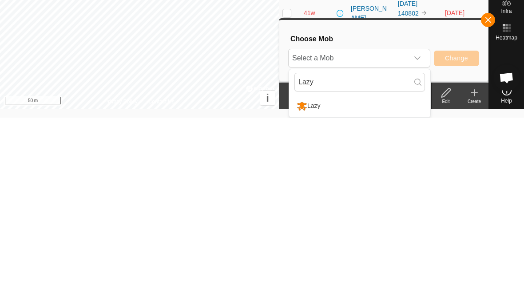
scroll to position [33, 0]
click at [315, 286] on div "Lazy" at bounding box center [308, 293] width 28 height 15
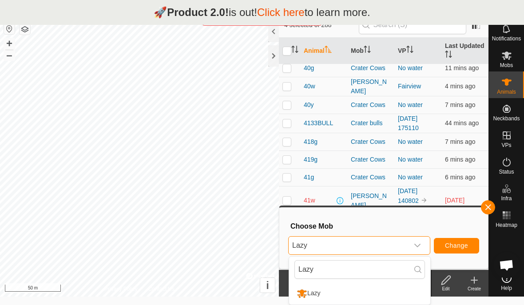
scroll to position [25, 0]
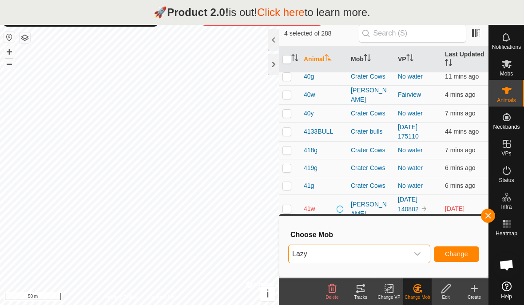
click at [461, 251] on span "Change" at bounding box center [456, 253] width 23 height 7
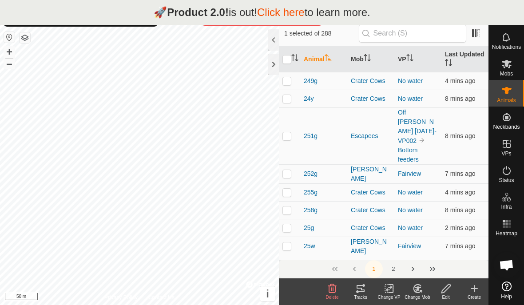
scroll to position [1943, 0]
click at [445, 28] on input "text" at bounding box center [412, 33] width 107 height 19
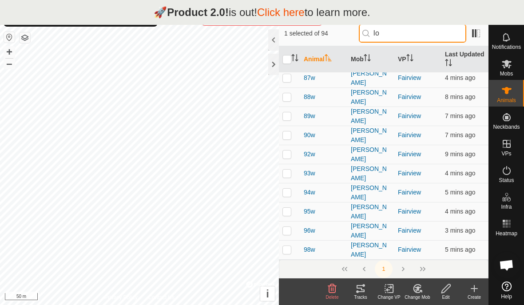
scroll to position [0, 0]
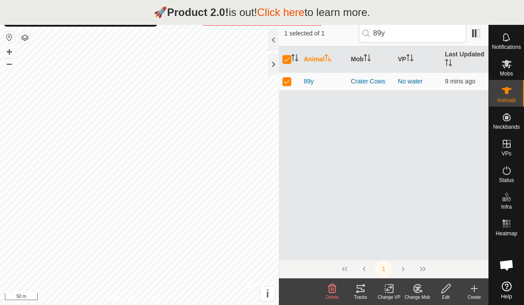
click at [420, 286] on icon at bounding box center [417, 288] width 11 height 11
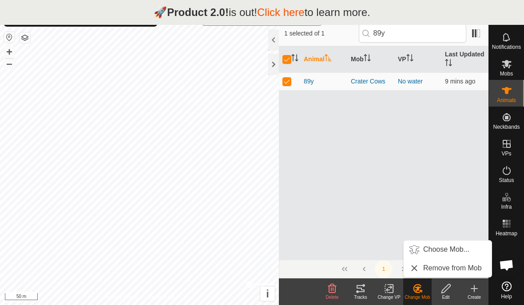
click at [462, 247] on span "Choose Mob..." at bounding box center [446, 249] width 46 height 11
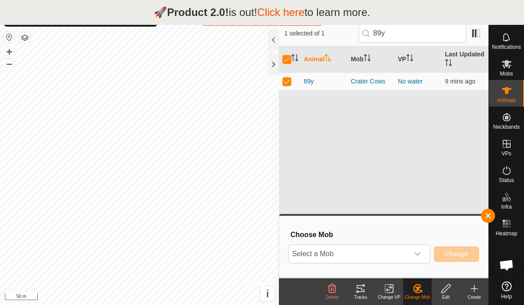
click at [401, 251] on span "Select a Mob" at bounding box center [349, 254] width 120 height 18
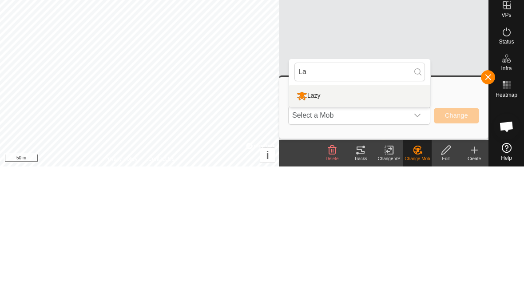
click at [319, 227] on div "Lazy" at bounding box center [308, 234] width 28 height 15
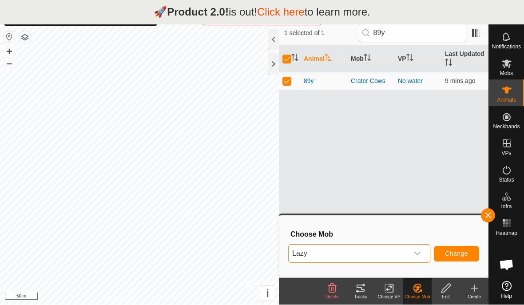
click at [458, 251] on span "Change" at bounding box center [456, 253] width 23 height 7
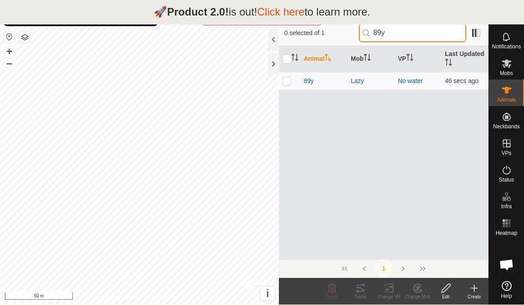
click at [426, 36] on input "89y" at bounding box center [412, 33] width 107 height 19
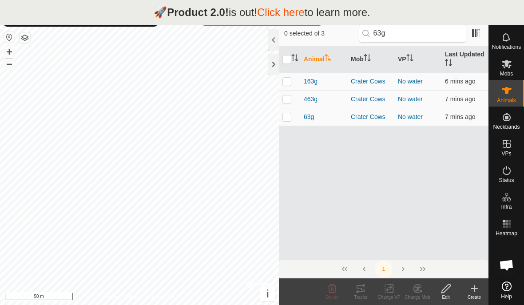
click at [281, 114] on td at bounding box center [289, 117] width 21 height 18
click at [420, 288] on icon at bounding box center [418, 288] width 6 height 4
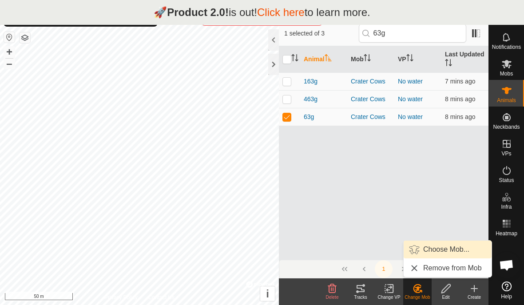
click at [458, 247] on span "Choose Mob..." at bounding box center [446, 249] width 46 height 11
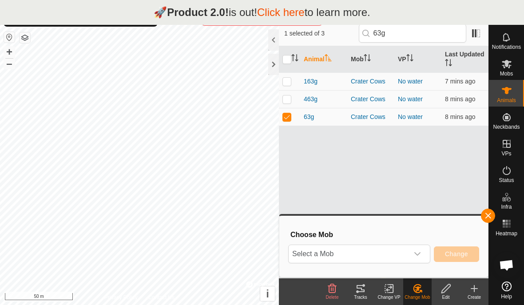
click at [400, 251] on span "Select a Mob" at bounding box center [349, 254] width 120 height 18
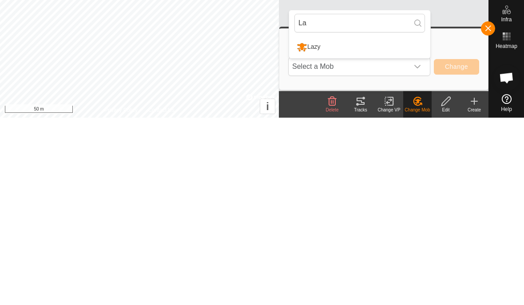
scroll to position [25, 0]
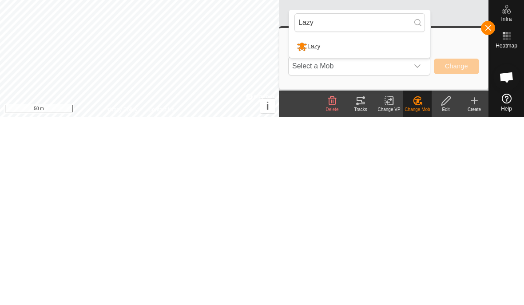
click at [319, 227] on div "Lazy" at bounding box center [308, 234] width 28 height 15
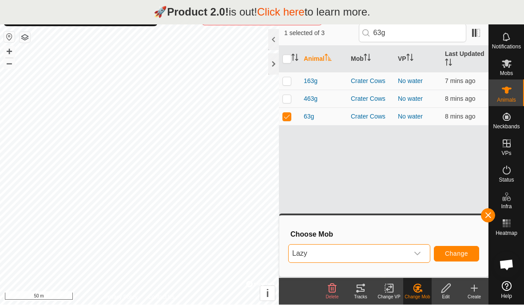
click at [464, 255] on span "Change" at bounding box center [456, 253] width 23 height 7
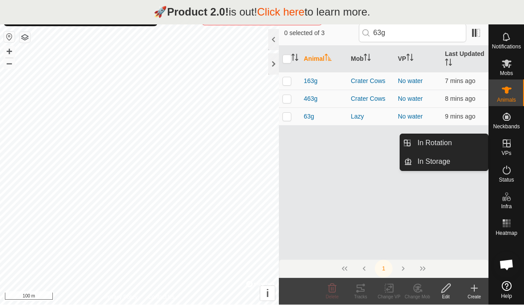
click at [445, 140] on span "In Rotation" at bounding box center [434, 143] width 34 height 11
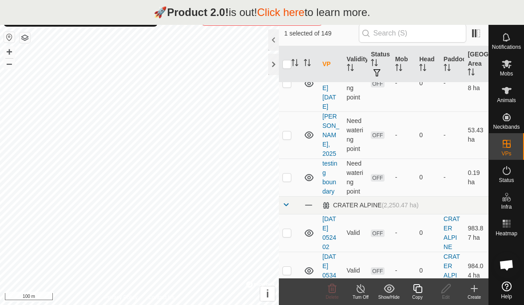
scroll to position [674, 0]
click at [285, 305] on p-checkbox at bounding box center [286, 309] width 9 height 7
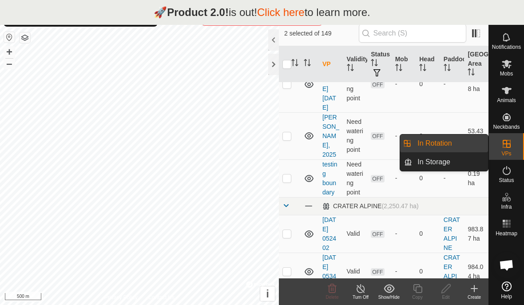
click at [457, 144] on link "In Rotation" at bounding box center [450, 144] width 76 height 18
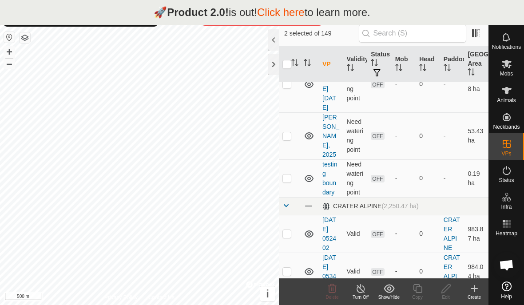
click at [474, 297] on div "Create" at bounding box center [474, 297] width 28 height 7
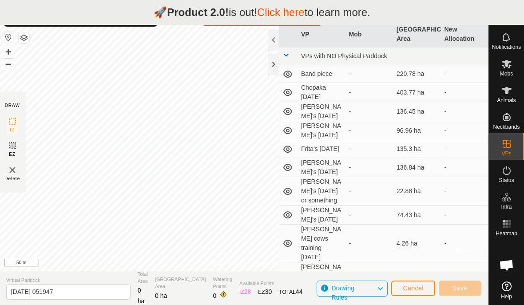
click at [270, 67] on div at bounding box center [273, 64] width 11 height 21
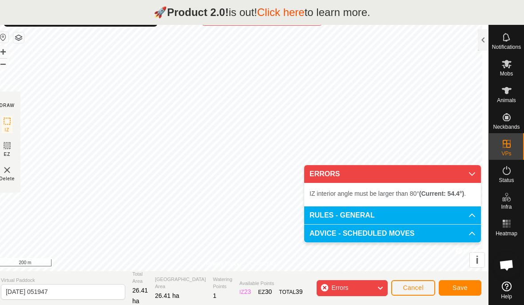
click at [324, 286] on div "Errors" at bounding box center [352, 288] width 71 height 16
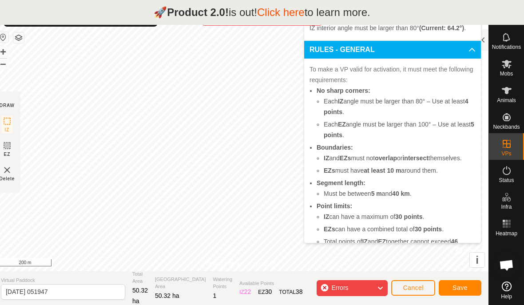
click at [322, 284] on div "Errors" at bounding box center [352, 288] width 71 height 16
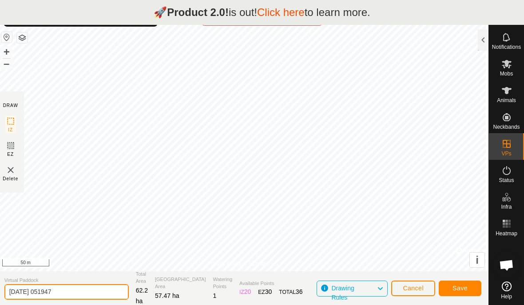
click at [73, 286] on input "[DATE] 051947" at bounding box center [66, 292] width 124 height 16
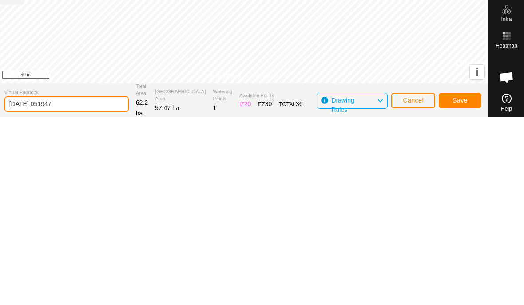
click at [76, 284] on input "[DATE] 051947" at bounding box center [66, 292] width 124 height 16
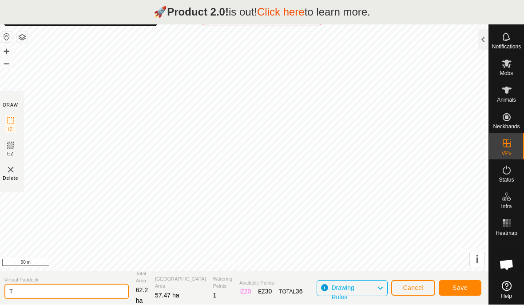
click at [35, 292] on input "T" at bounding box center [66, 292] width 124 height 16
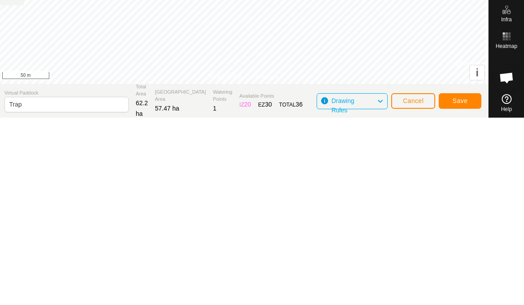
click at [463, 285] on span "Save" at bounding box center [460, 288] width 15 height 7
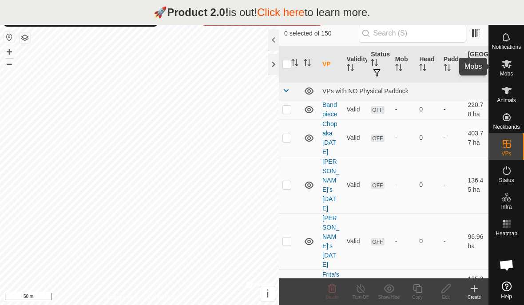
click at [505, 64] on icon at bounding box center [507, 64] width 10 height 8
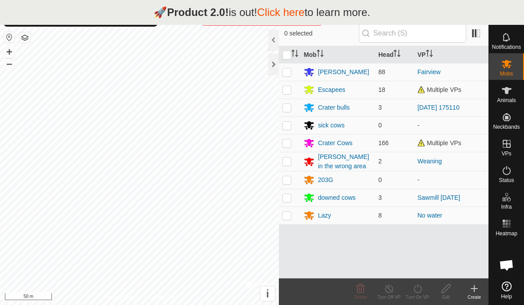
click at [288, 219] on p-checkbox at bounding box center [286, 215] width 9 height 7
click at [420, 289] on icon at bounding box center [417, 288] width 11 height 11
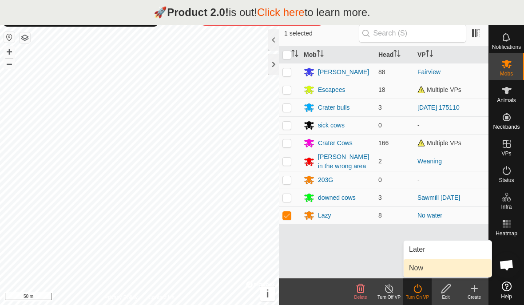
click at [434, 268] on link "Now" at bounding box center [448, 268] width 88 height 18
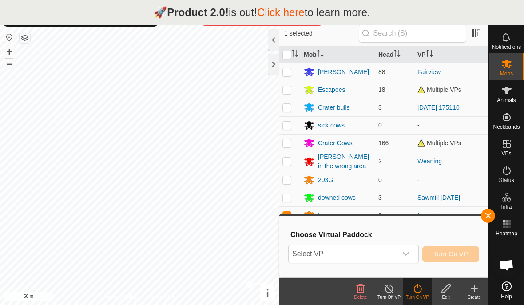
click at [375, 258] on span "Select VP" at bounding box center [343, 254] width 108 height 18
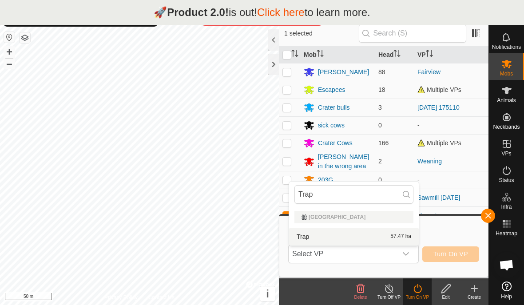
click at [396, 232] on div "Trap 57.47 ha" at bounding box center [353, 236] width 119 height 11
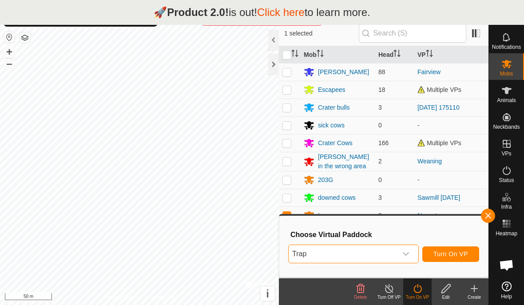
click at [463, 252] on span "Turn On VP" at bounding box center [450, 253] width 35 height 7
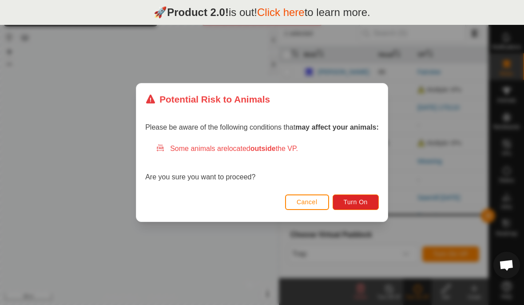
click at [369, 204] on button "Turn On" at bounding box center [356, 203] width 46 height 16
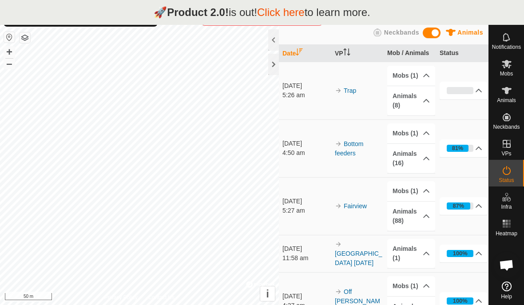
click at [274, 65] on div at bounding box center [273, 64] width 11 height 21
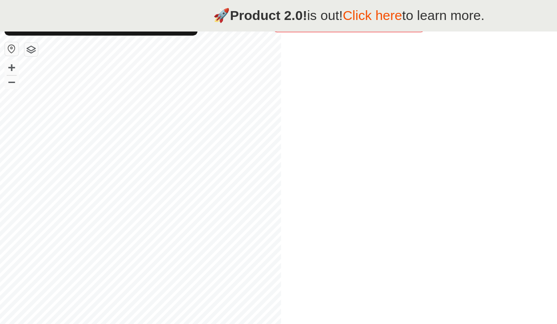
scroll to position [19, 0]
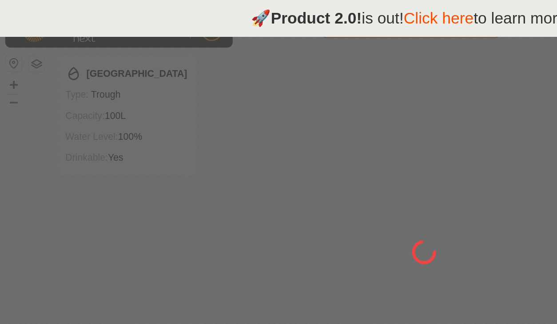
scroll to position [25, 0]
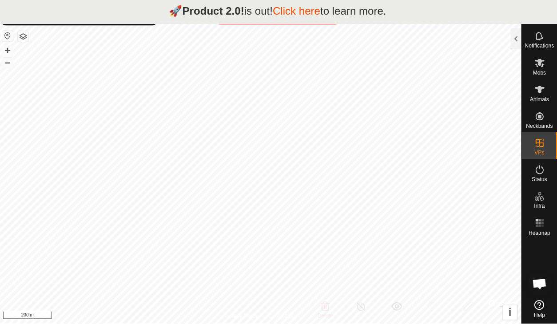
scroll to position [24, 0]
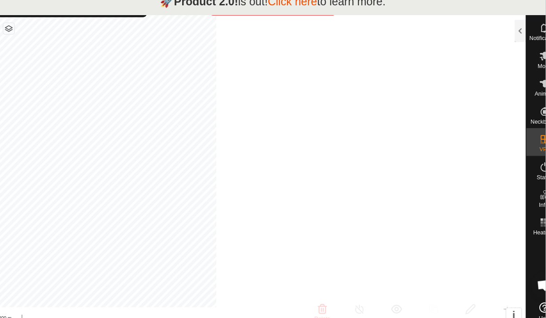
scroll to position [16, 0]
